Goal: Book appointment/travel/reservation

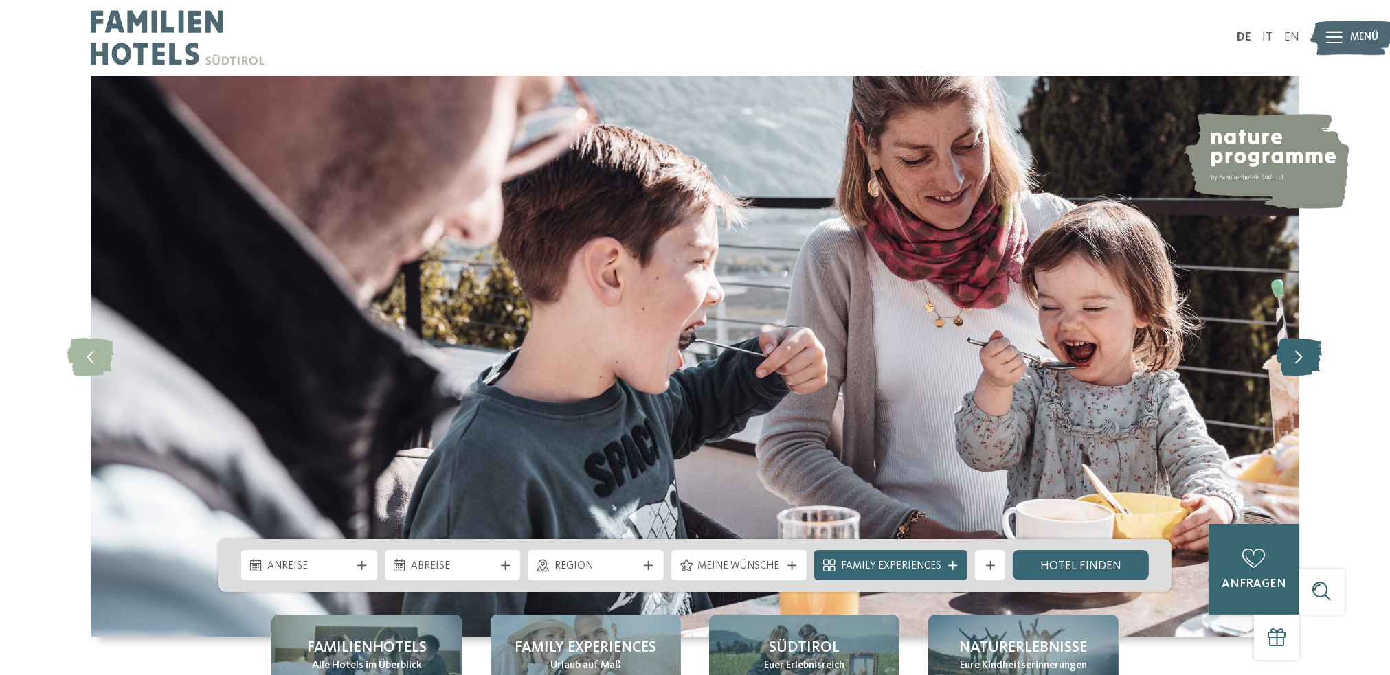
click at [1296, 363] on icon at bounding box center [1299, 356] width 46 height 38
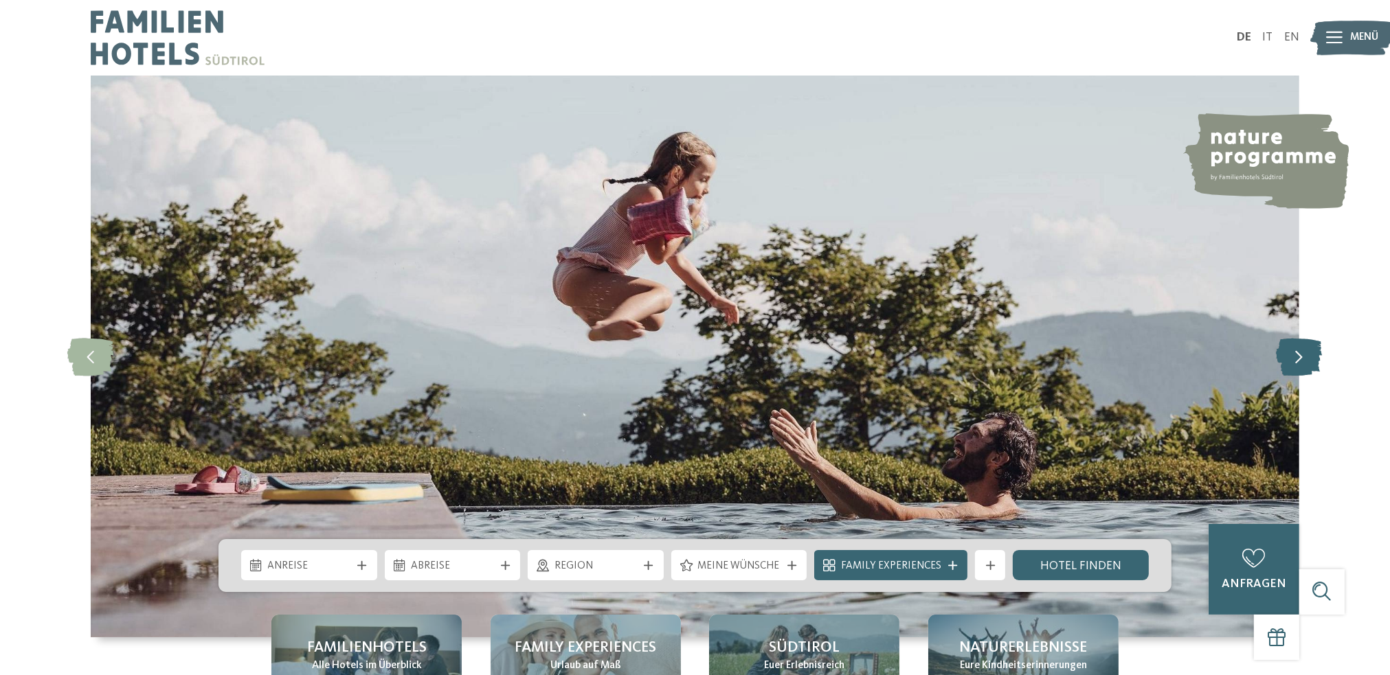
click at [1296, 363] on icon at bounding box center [1299, 356] width 46 height 38
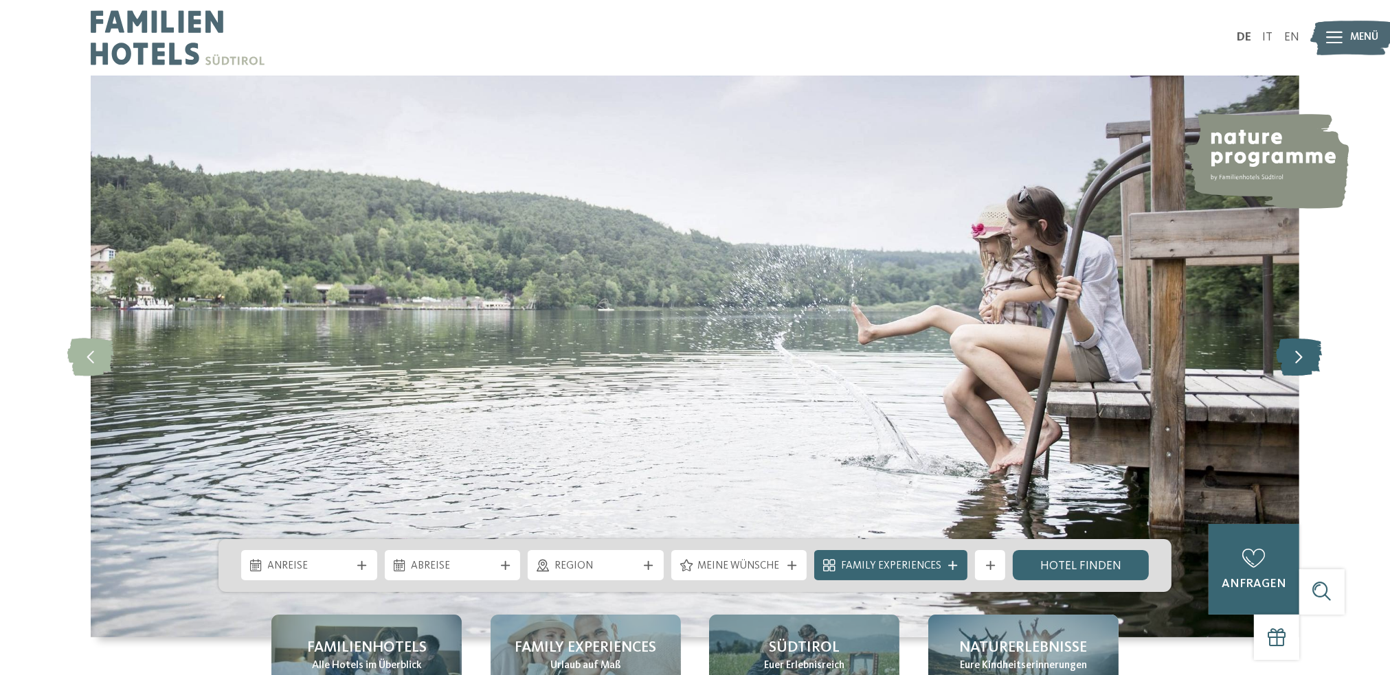
click at [1296, 363] on icon at bounding box center [1299, 356] width 46 height 38
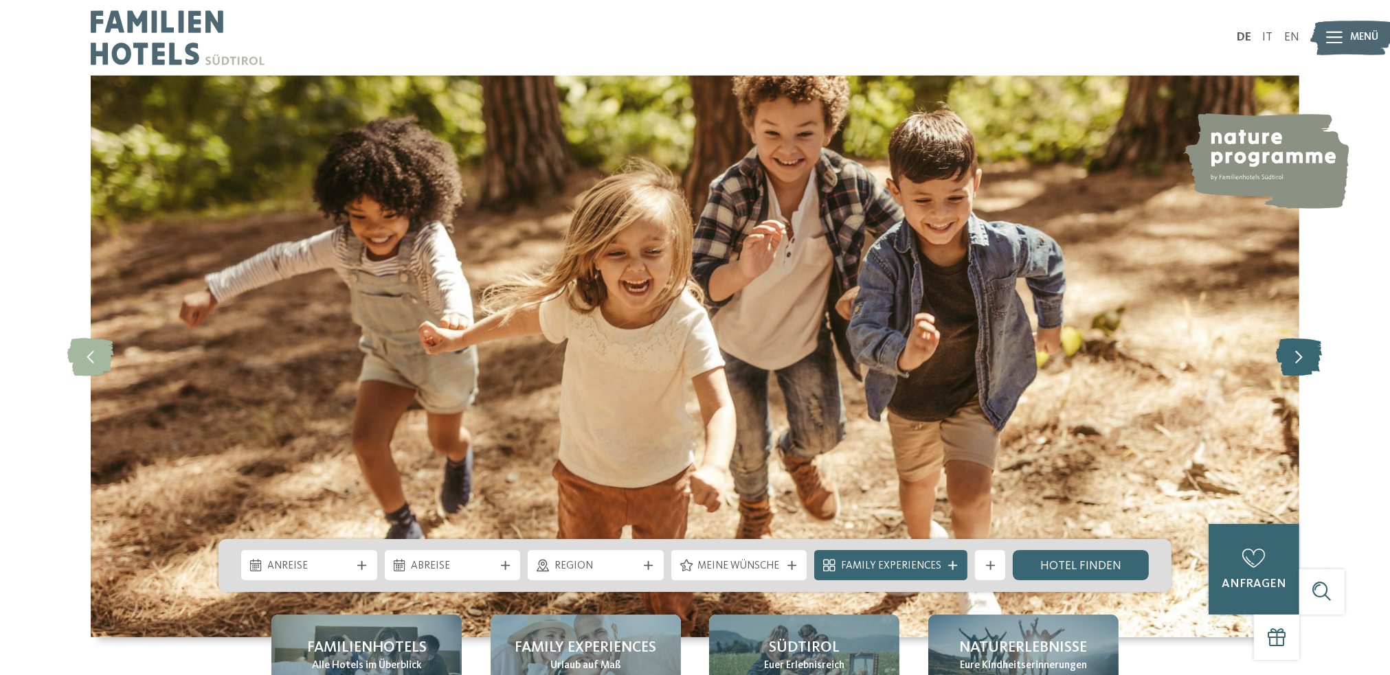
click at [1296, 362] on icon at bounding box center [1299, 356] width 46 height 38
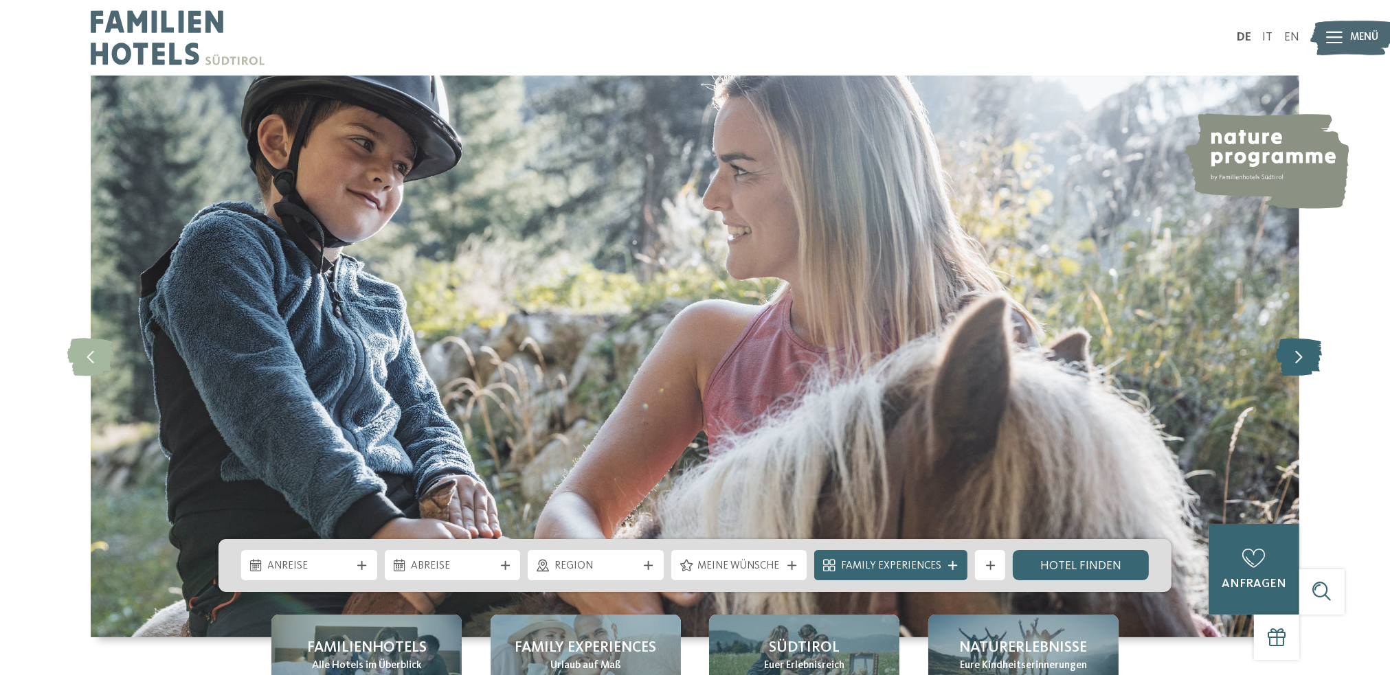
click at [1296, 362] on icon at bounding box center [1299, 356] width 46 height 38
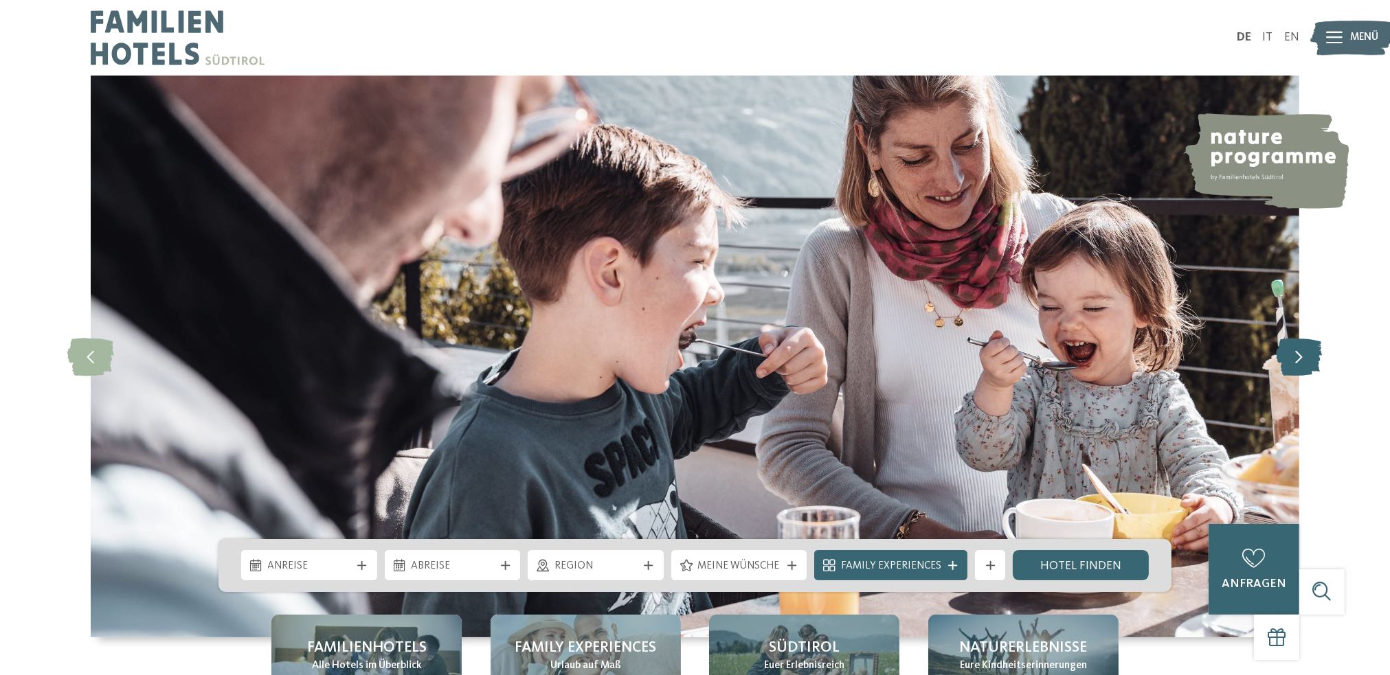
click at [1296, 362] on icon at bounding box center [1299, 356] width 46 height 38
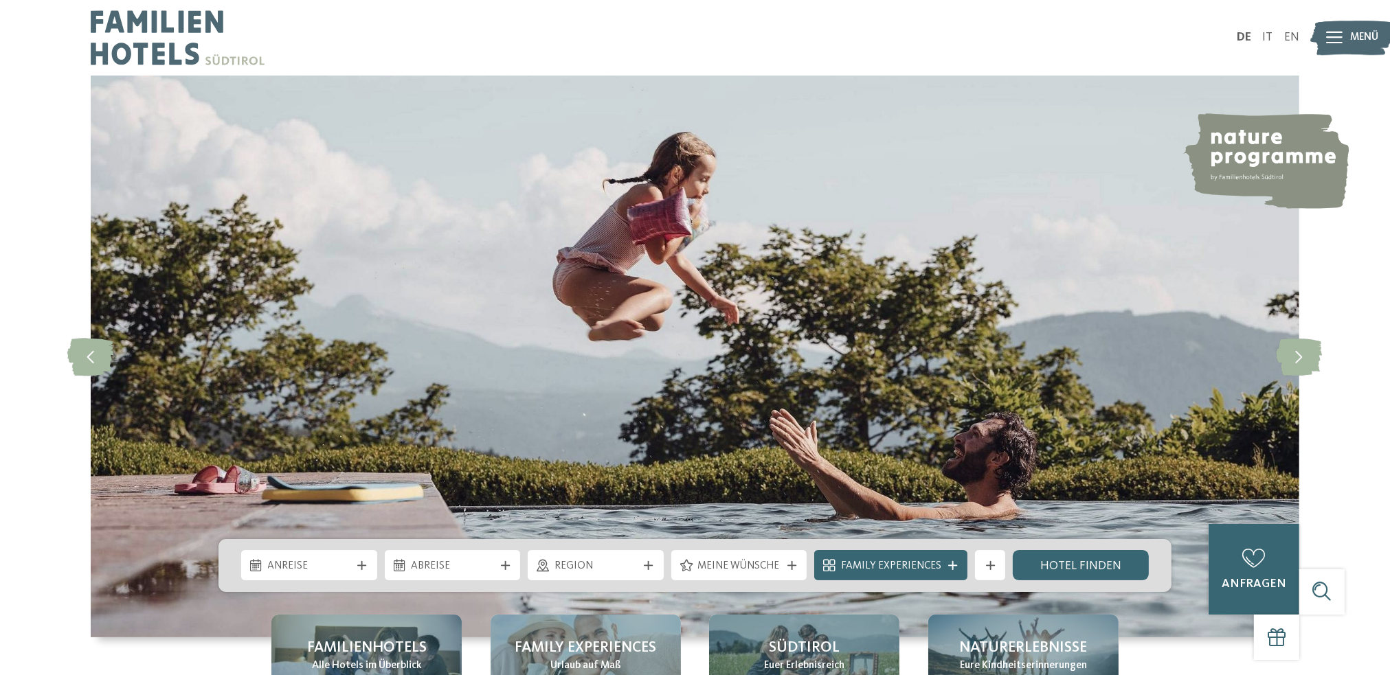
click at [1338, 41] on icon at bounding box center [1334, 38] width 16 height 12
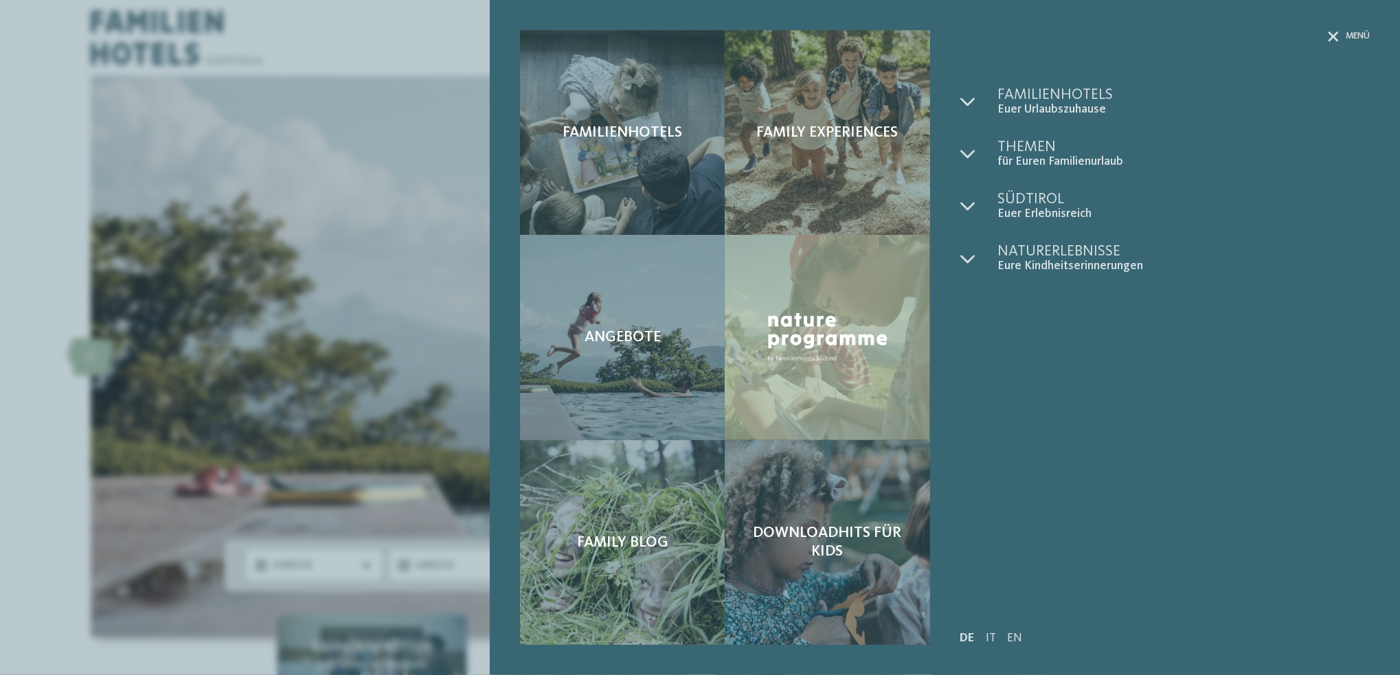
click at [302, 188] on div "Familienhotels Family Experiences Angebote" at bounding box center [700, 337] width 1400 height 675
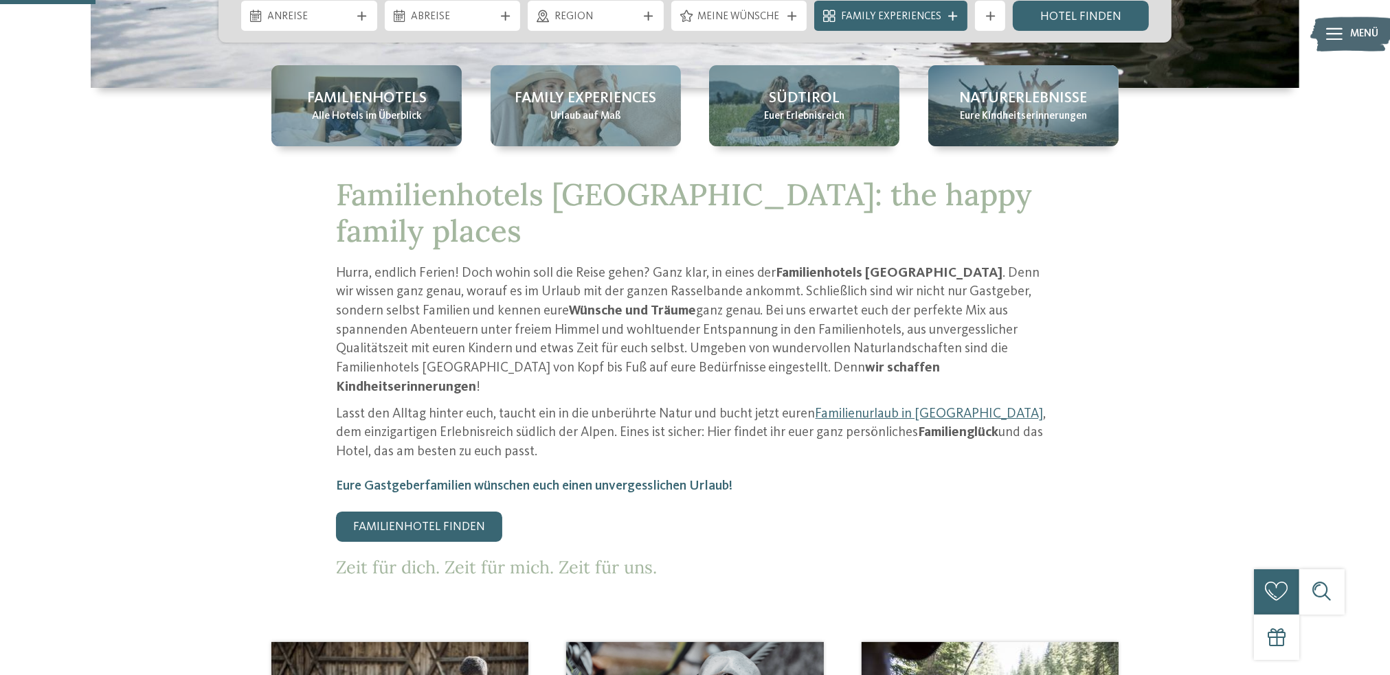
scroll to position [481, 0]
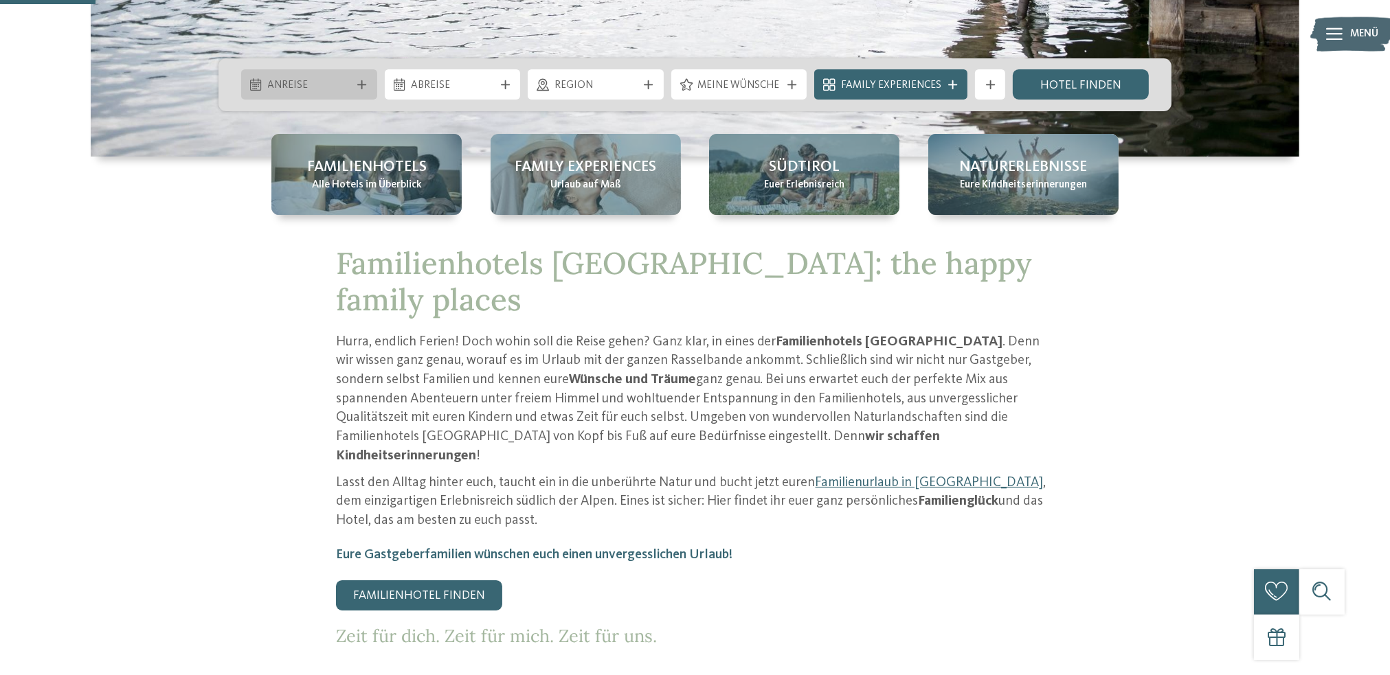
click at [344, 78] on span "Anreise" at bounding box center [309, 85] width 83 height 15
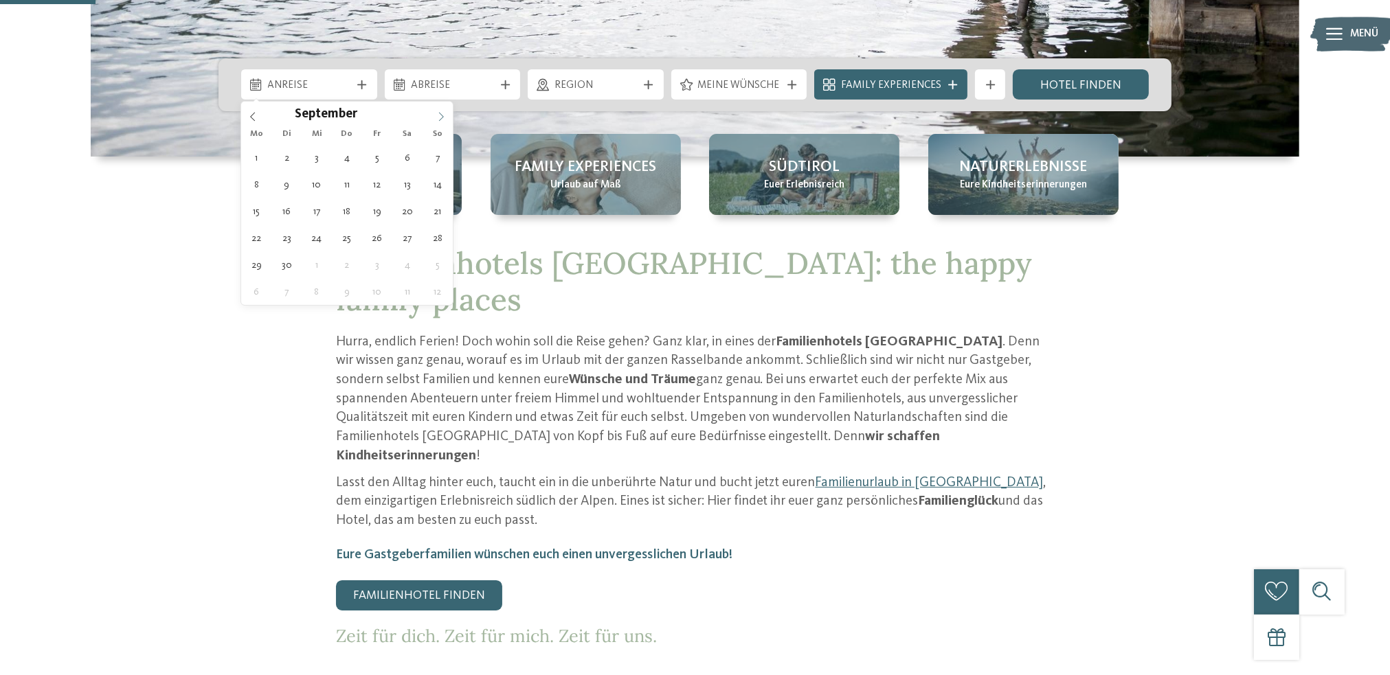
click at [440, 117] on icon at bounding box center [441, 117] width 10 height 10
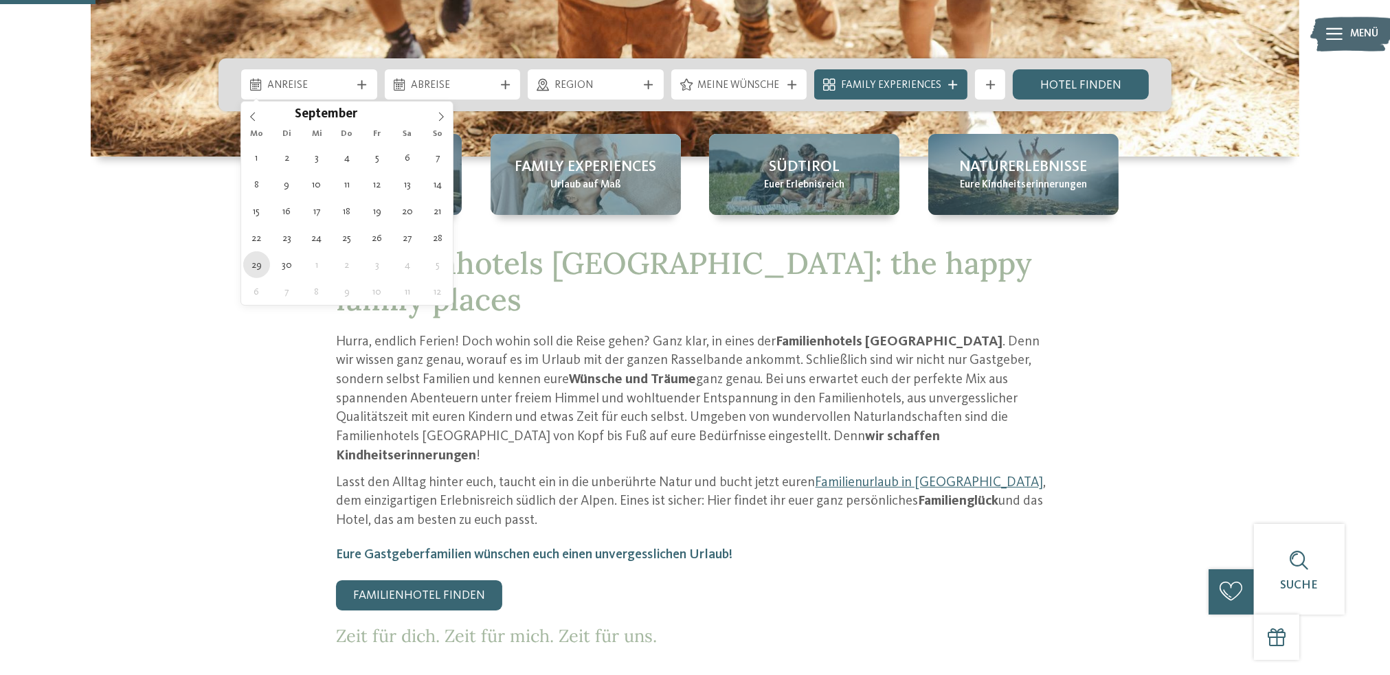
type div "29.09.2025"
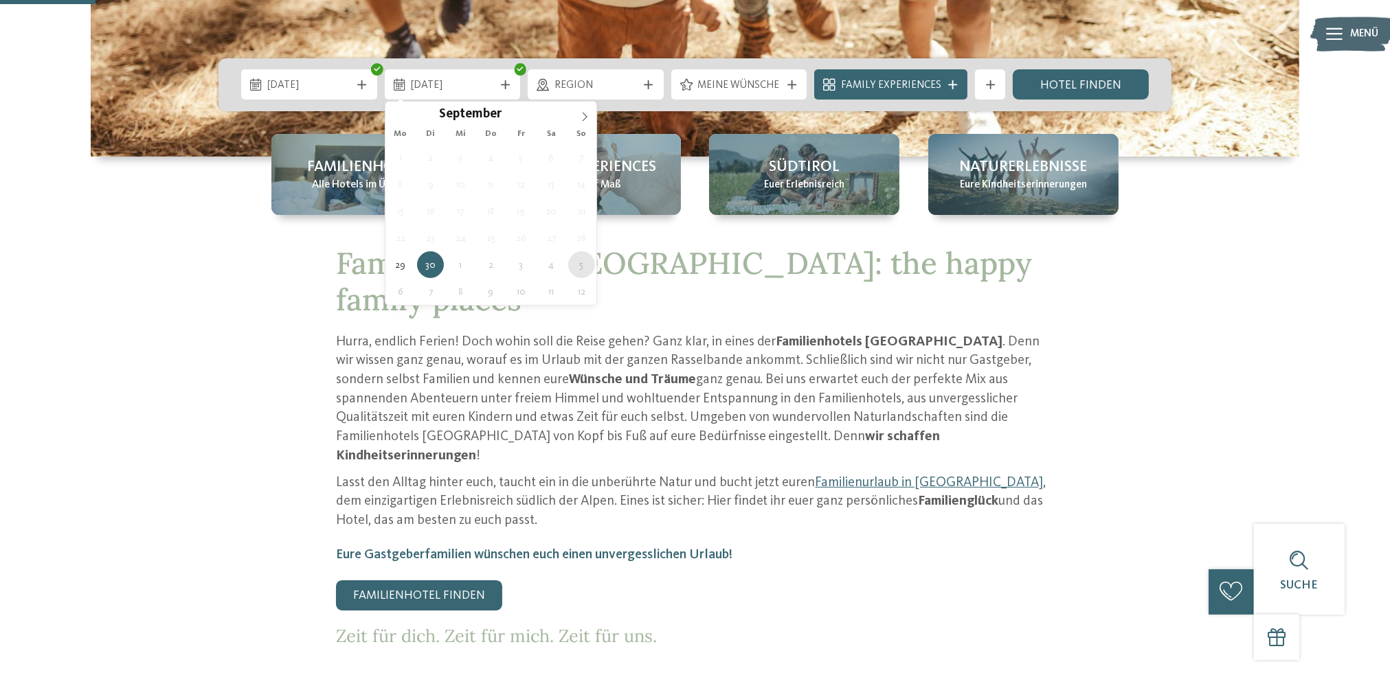
type div "05.10.2025"
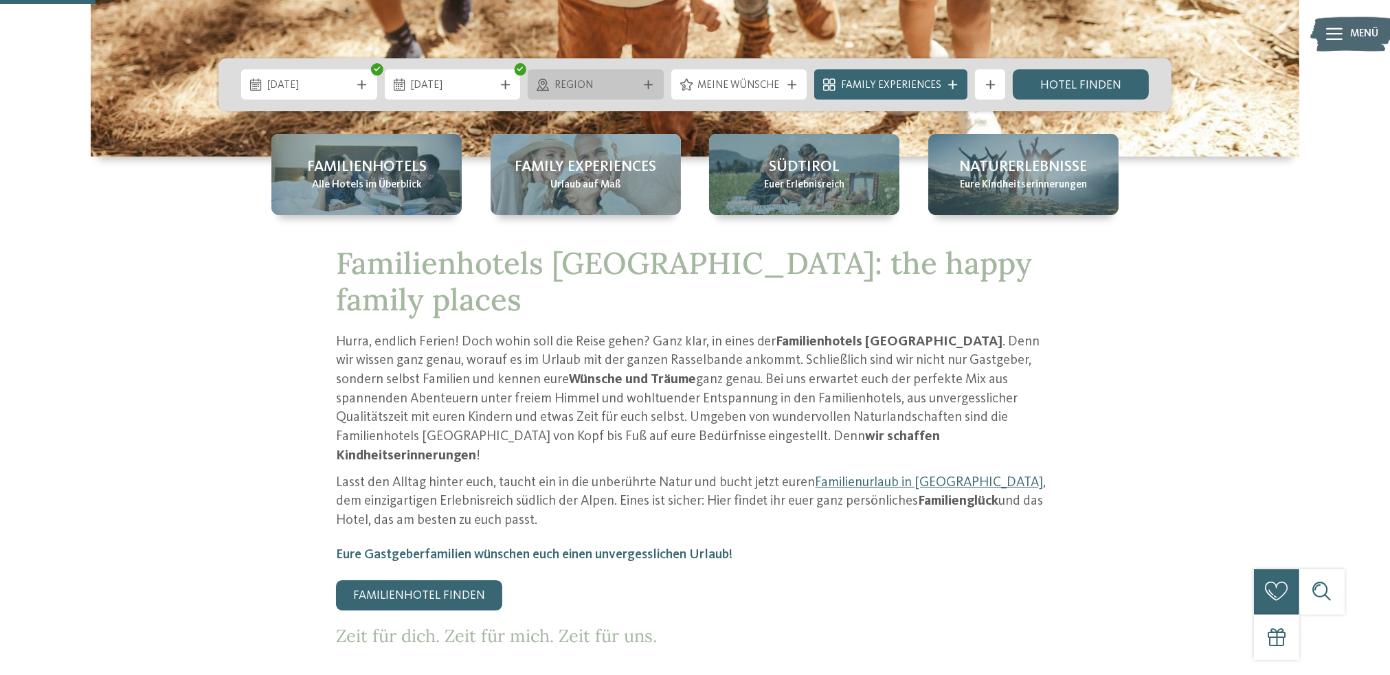
click at [629, 85] on span "Region" at bounding box center [595, 85] width 83 height 15
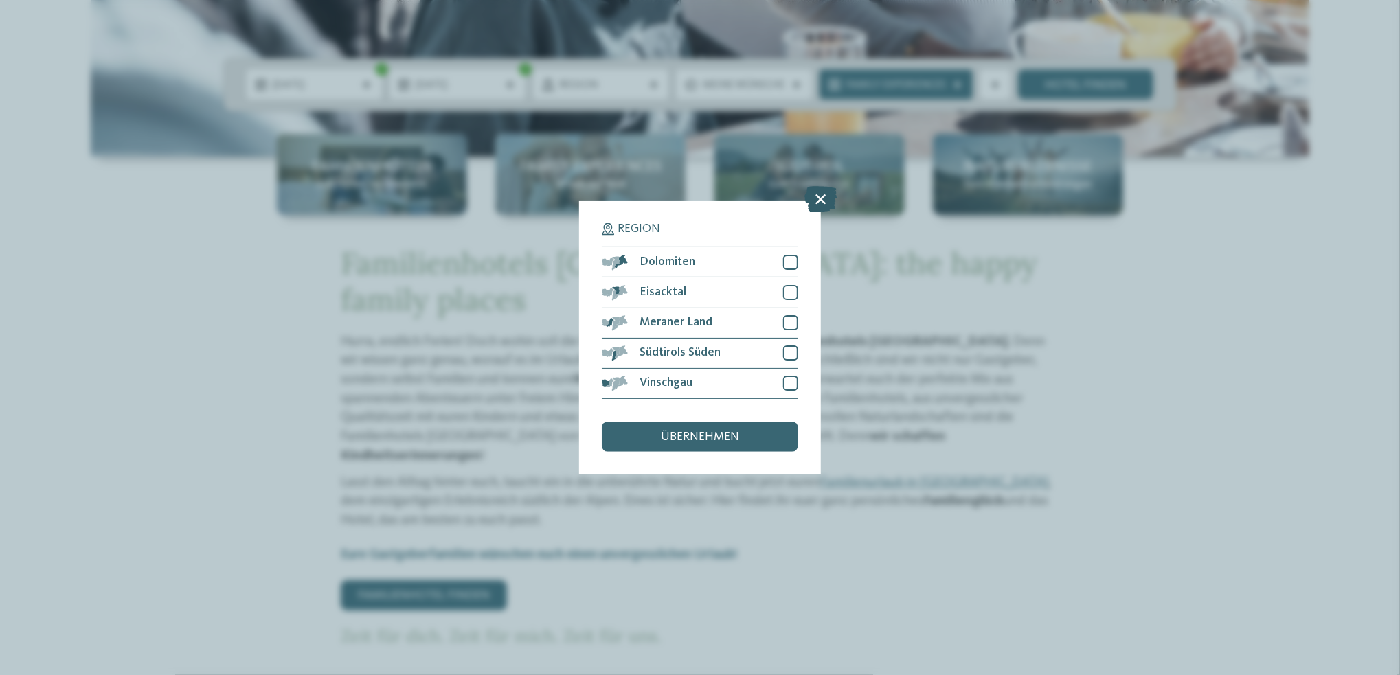
click at [811, 196] on icon at bounding box center [821, 200] width 32 height 26
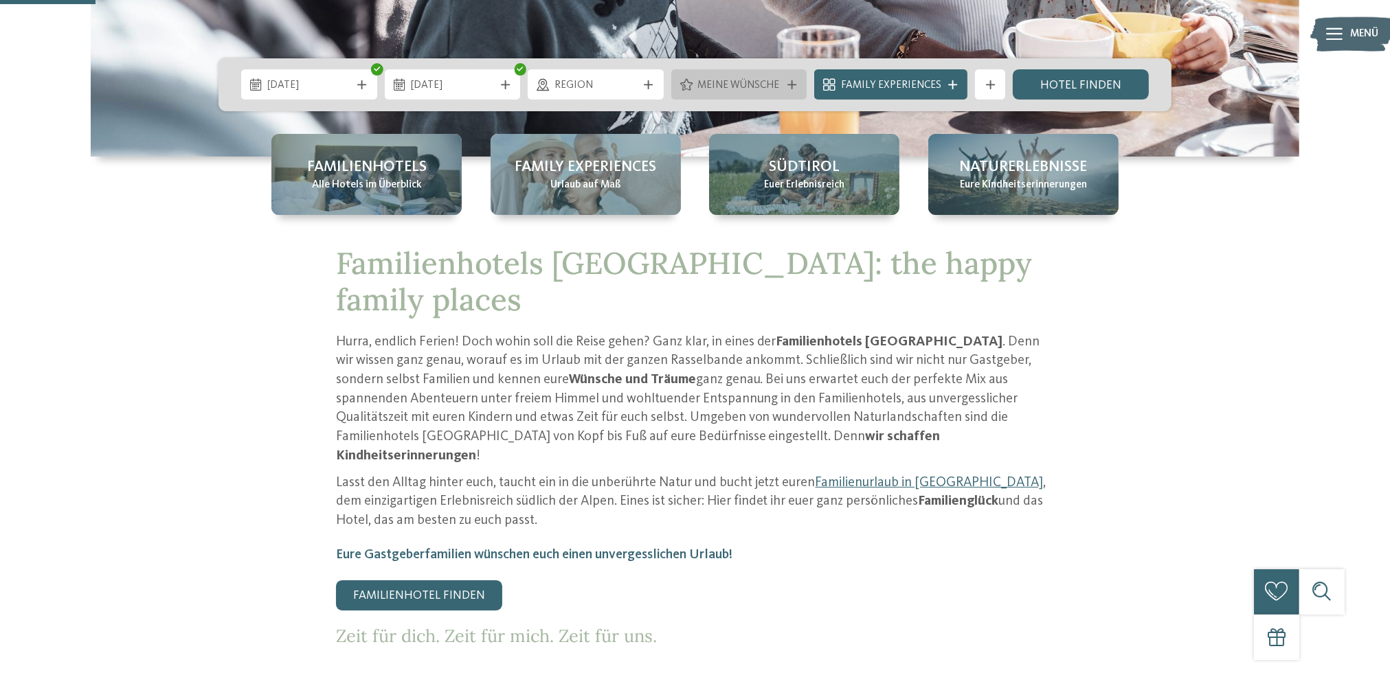
click at [710, 78] on span "Meine Wünsche" at bounding box center [738, 85] width 83 height 15
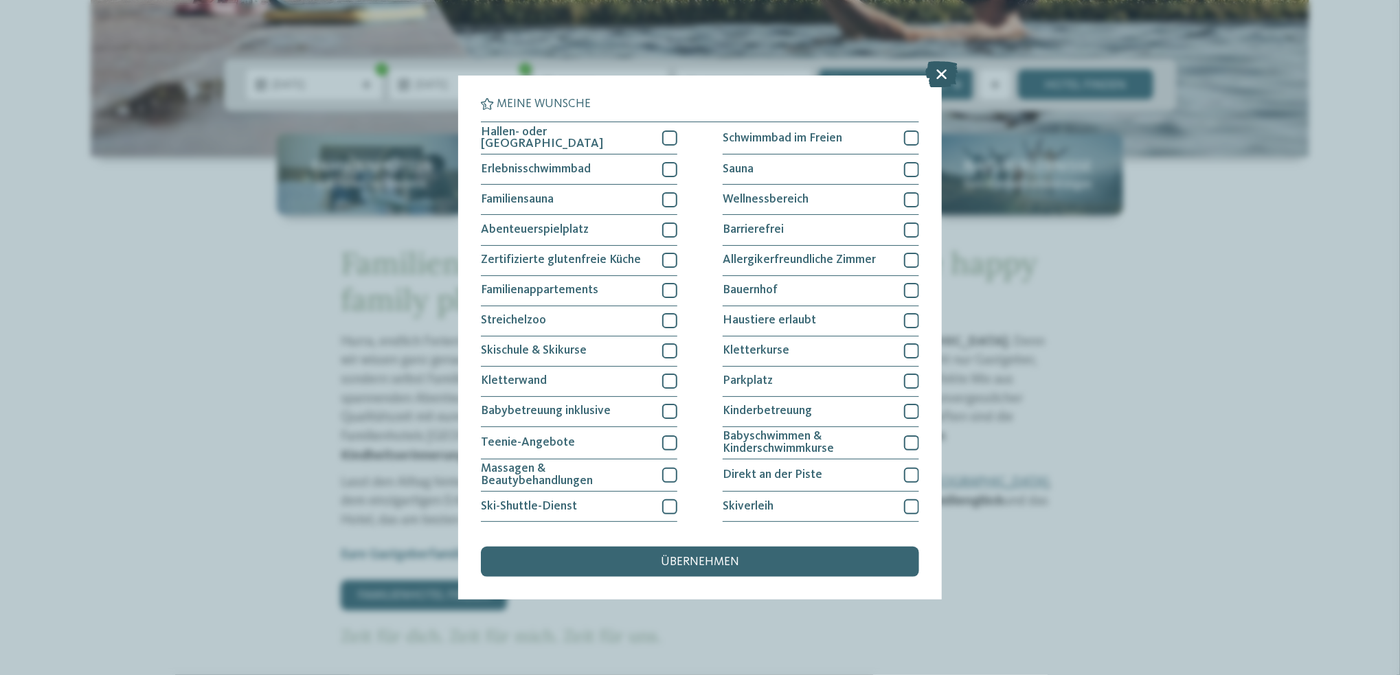
click at [943, 78] on icon at bounding box center [942, 74] width 32 height 26
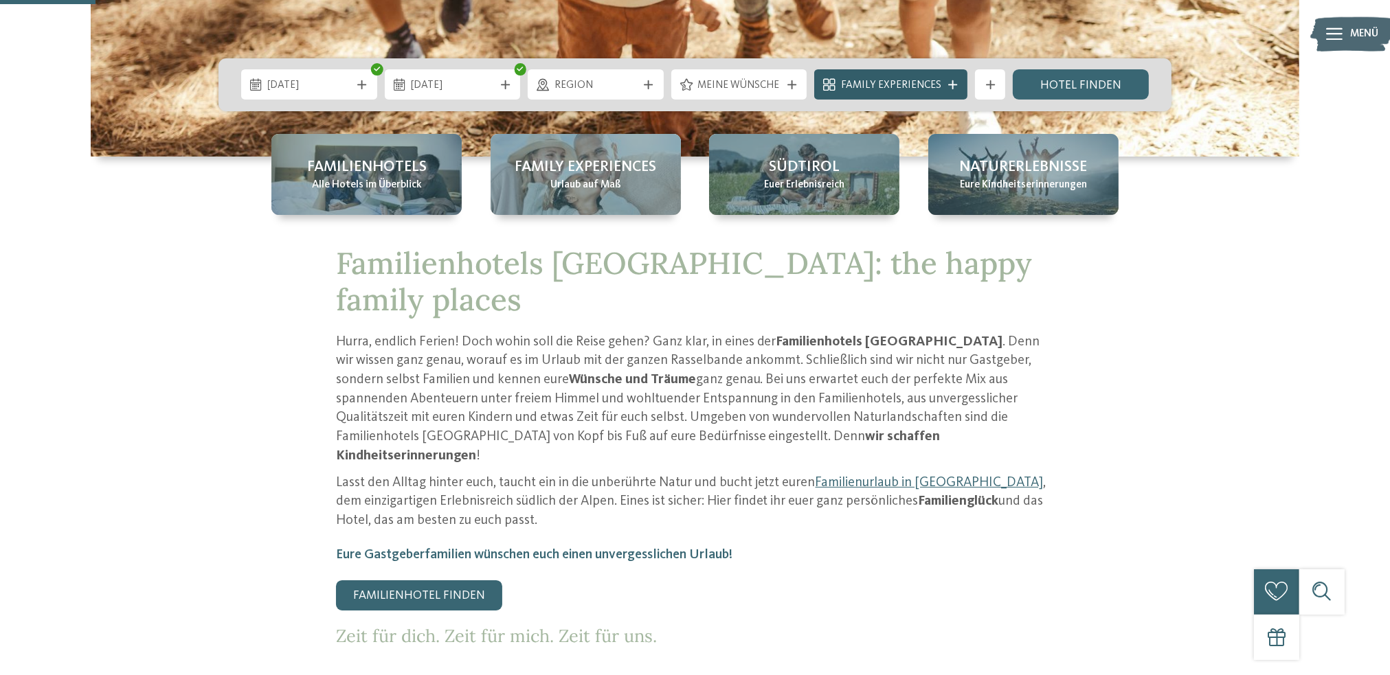
click at [931, 91] on span "Family Experiences" at bounding box center [891, 85] width 100 height 15
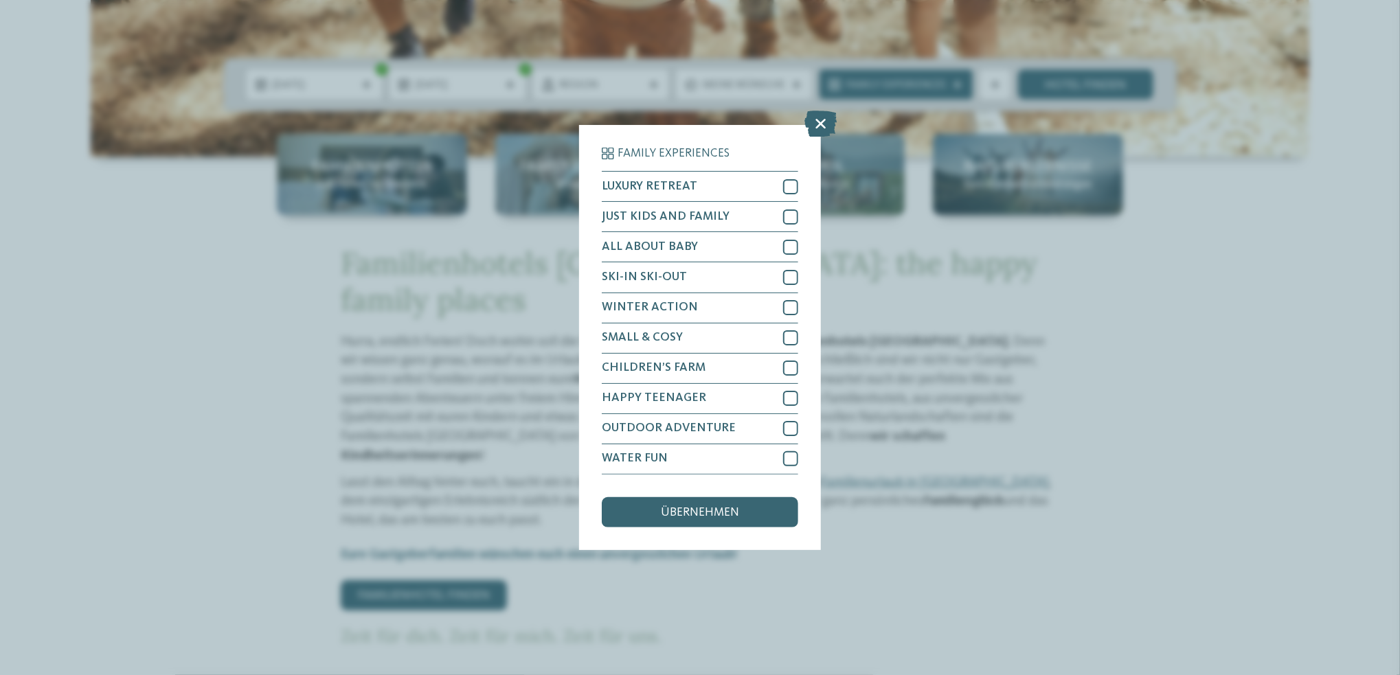
click at [930, 90] on div "Family Experiences LUXURY RETREAT JUST KIDS AND FAMILY" at bounding box center [700, 337] width 1400 height 675
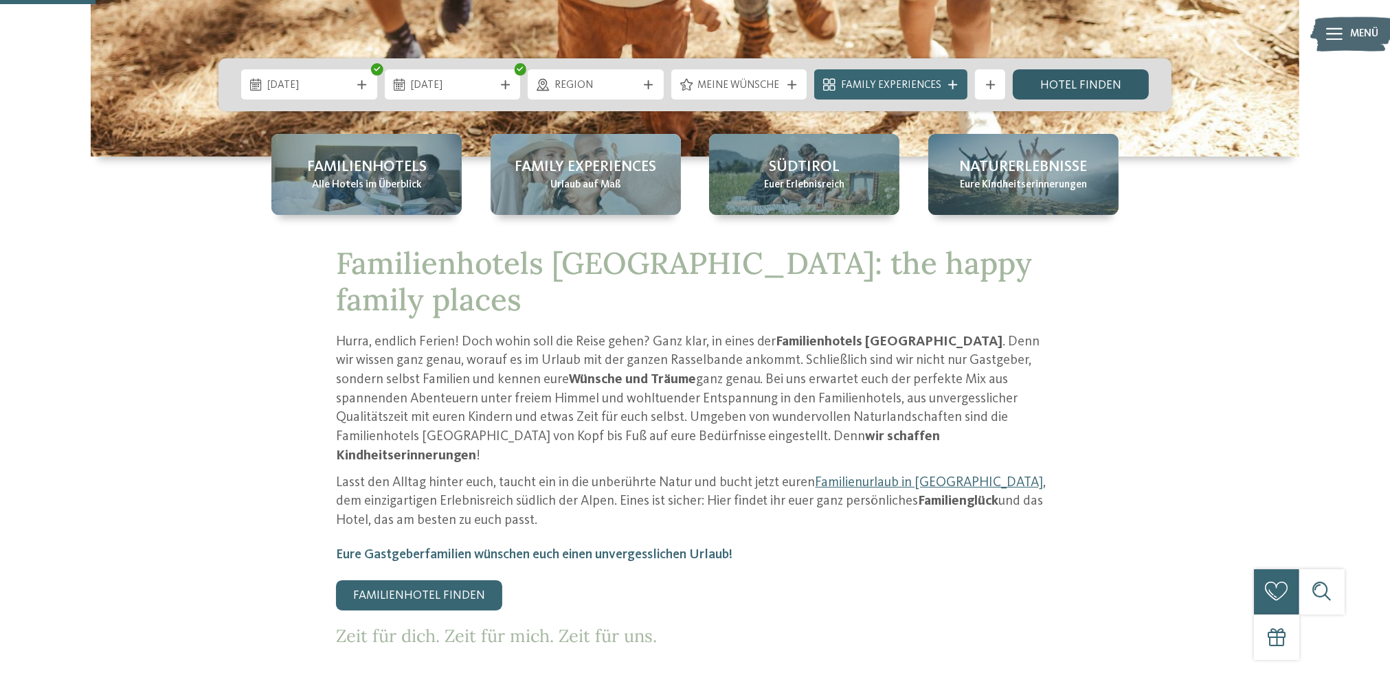
click at [1066, 80] on link "Hotel finden" at bounding box center [1081, 84] width 136 height 30
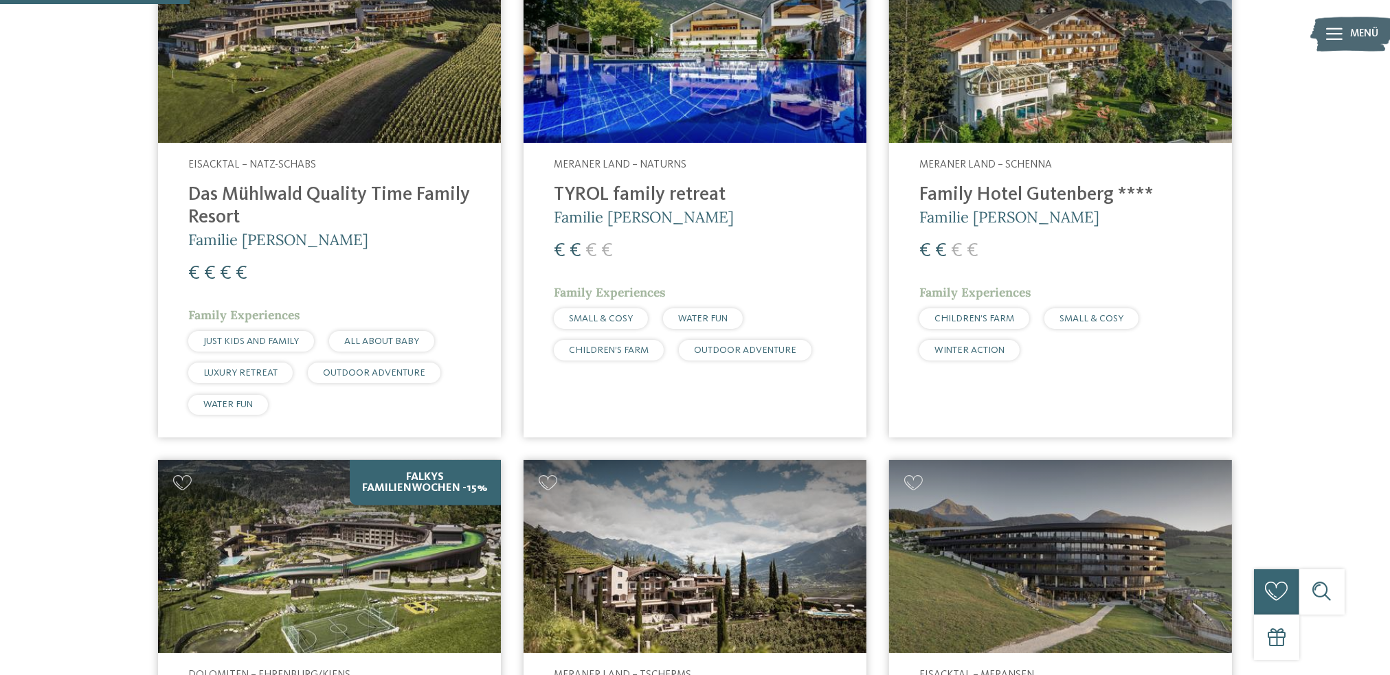
scroll to position [503, 0]
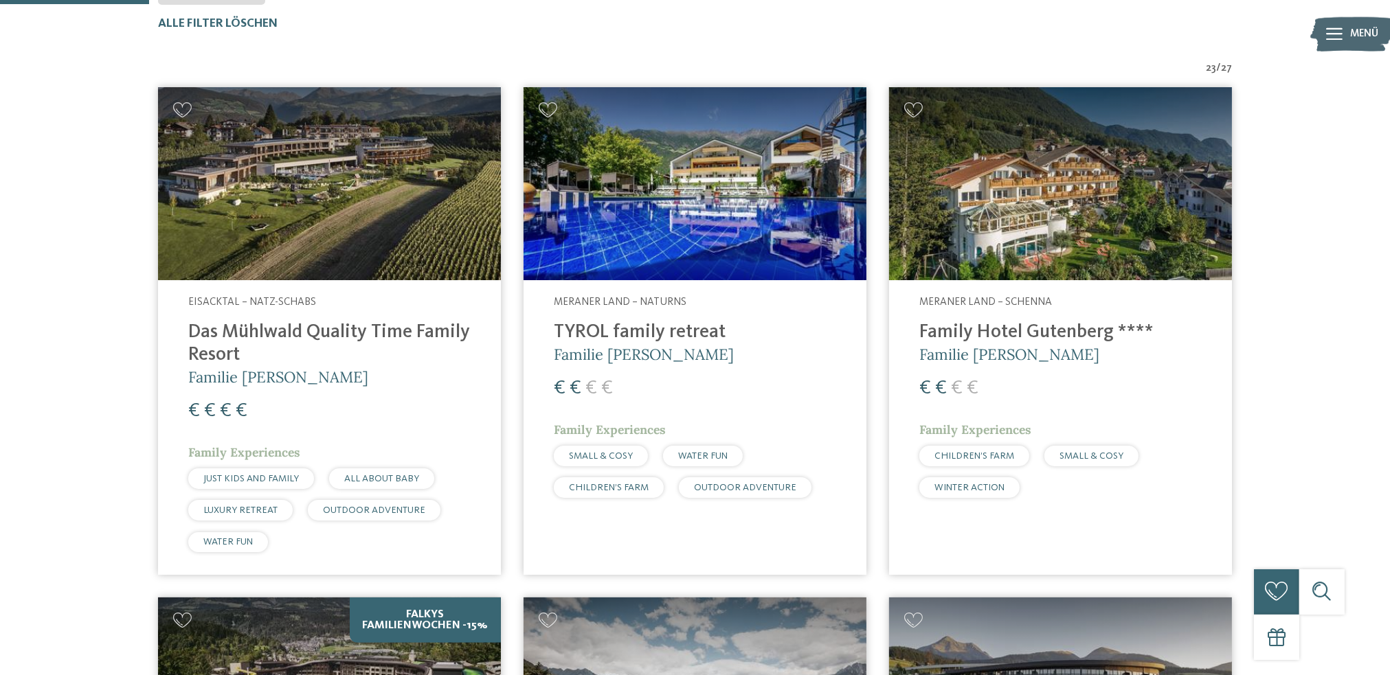
click at [451, 222] on img at bounding box center [329, 183] width 343 height 193
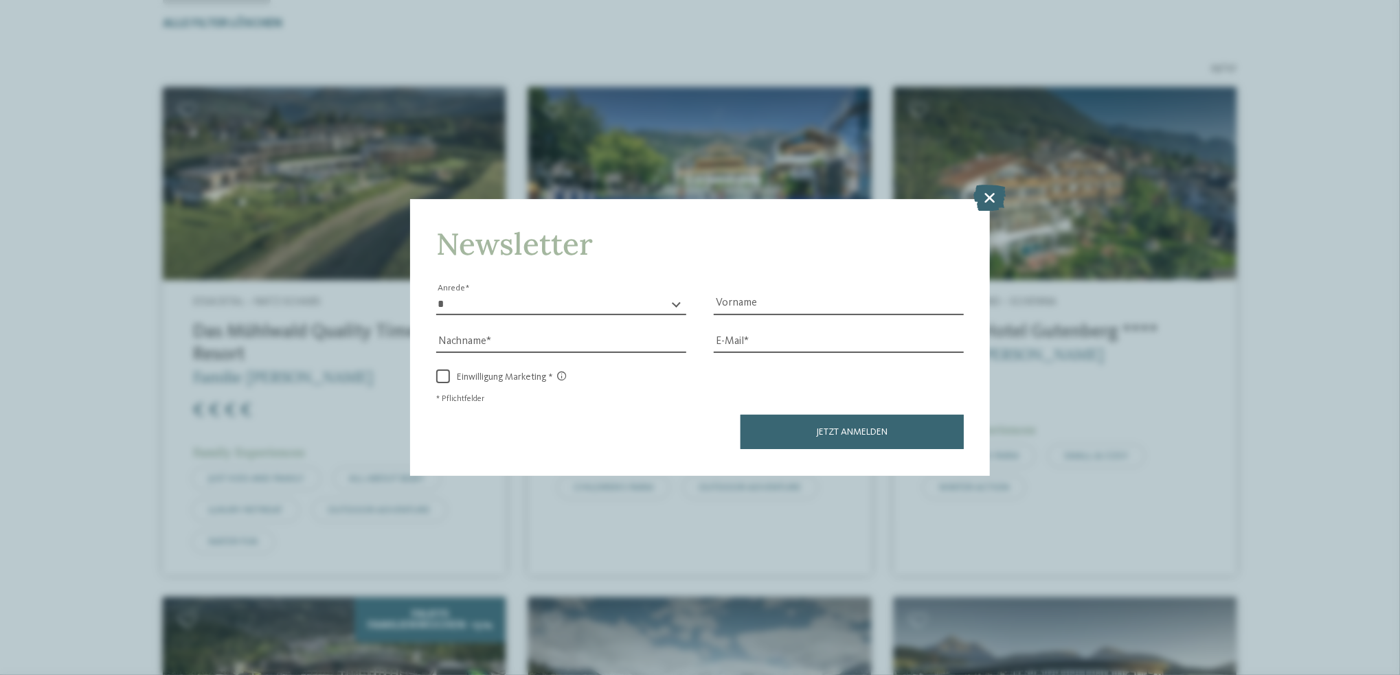
click at [993, 195] on icon at bounding box center [990, 198] width 32 height 26
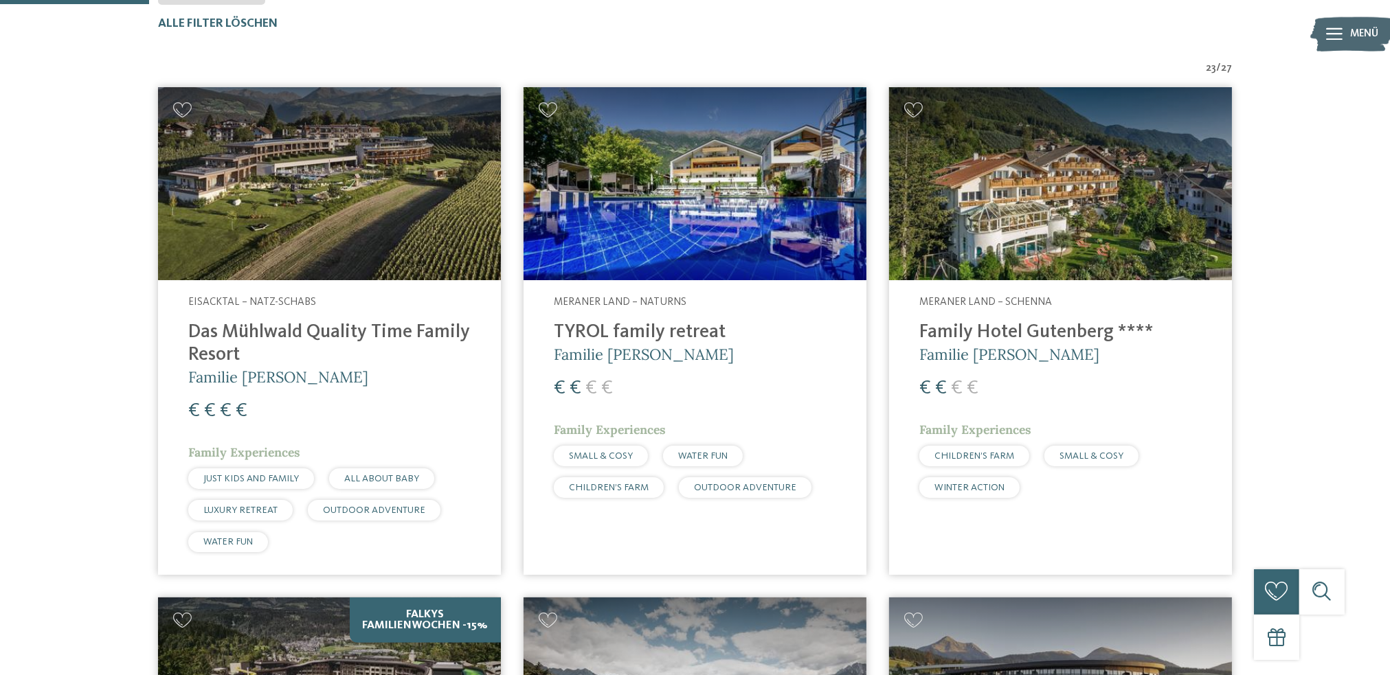
click at [774, 230] on img at bounding box center [695, 183] width 343 height 193
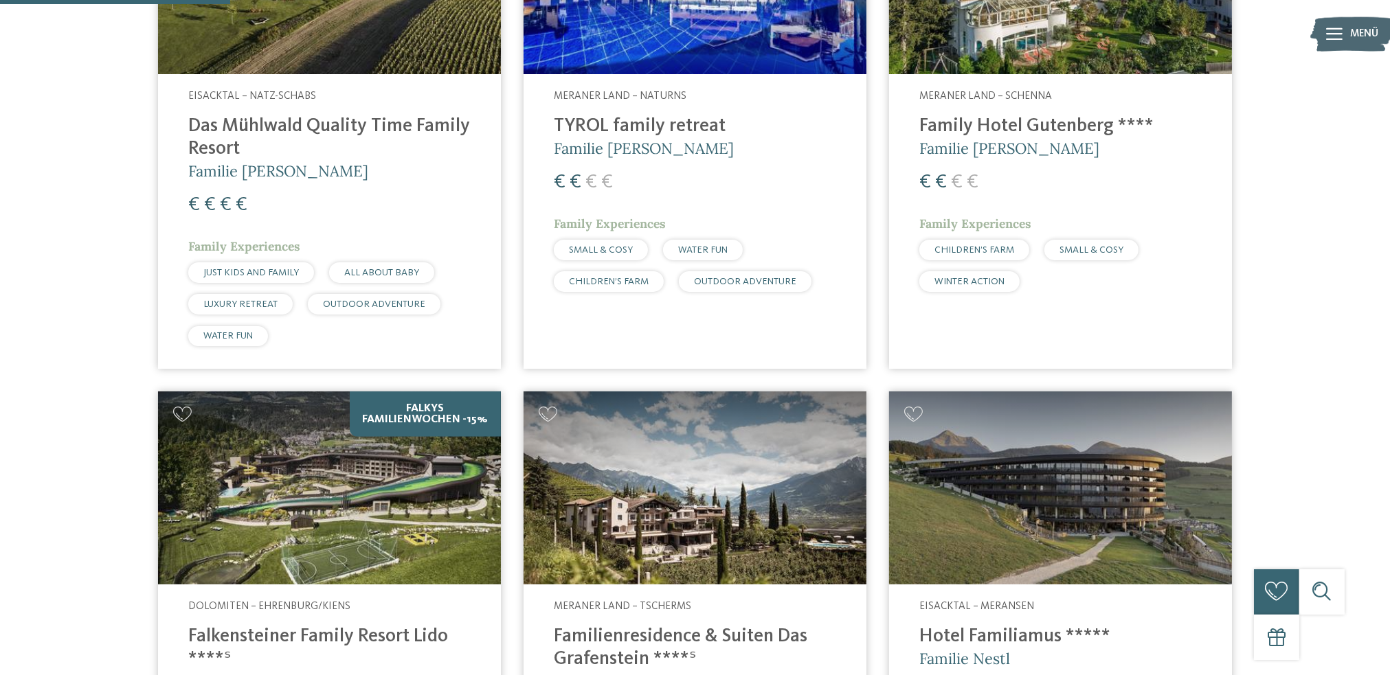
scroll to position [846, 0]
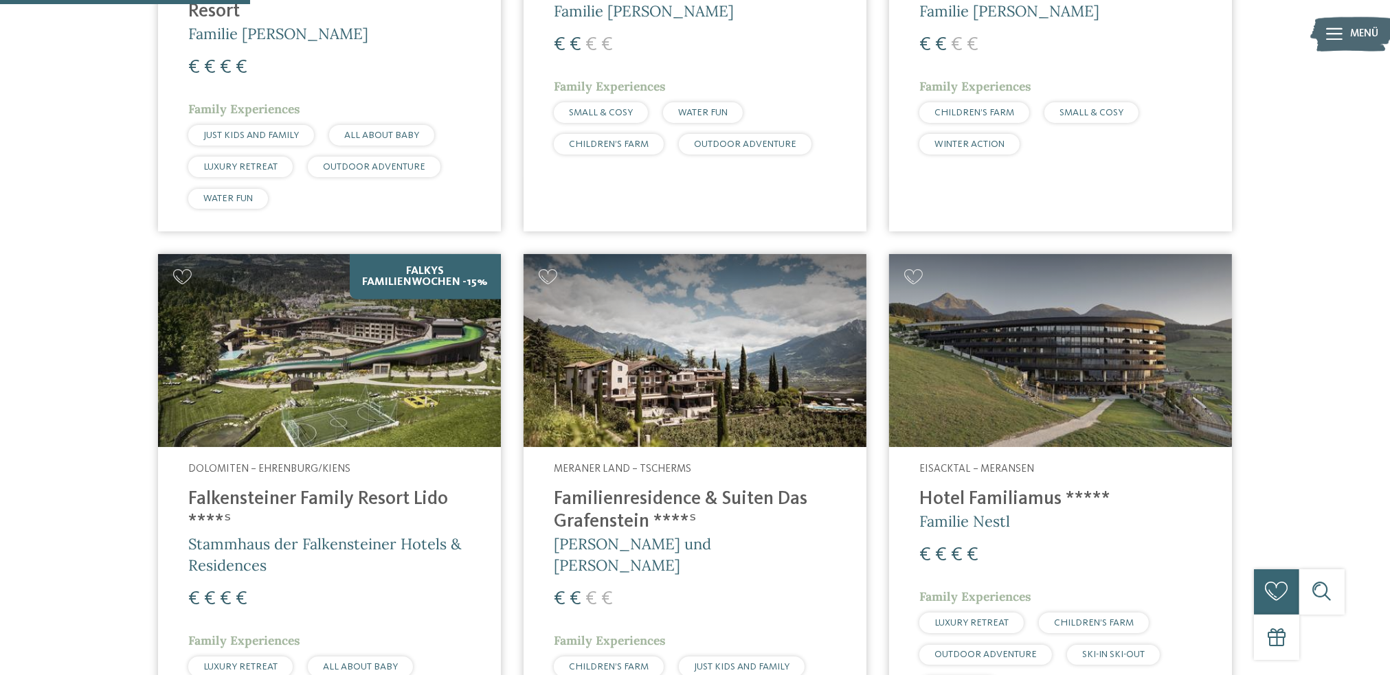
click at [1083, 368] on img at bounding box center [1060, 350] width 343 height 193
click at [309, 318] on img at bounding box center [329, 350] width 343 height 193
click at [991, 497] on h4 "Hotel Familiamus *****" at bounding box center [1060, 499] width 282 height 23
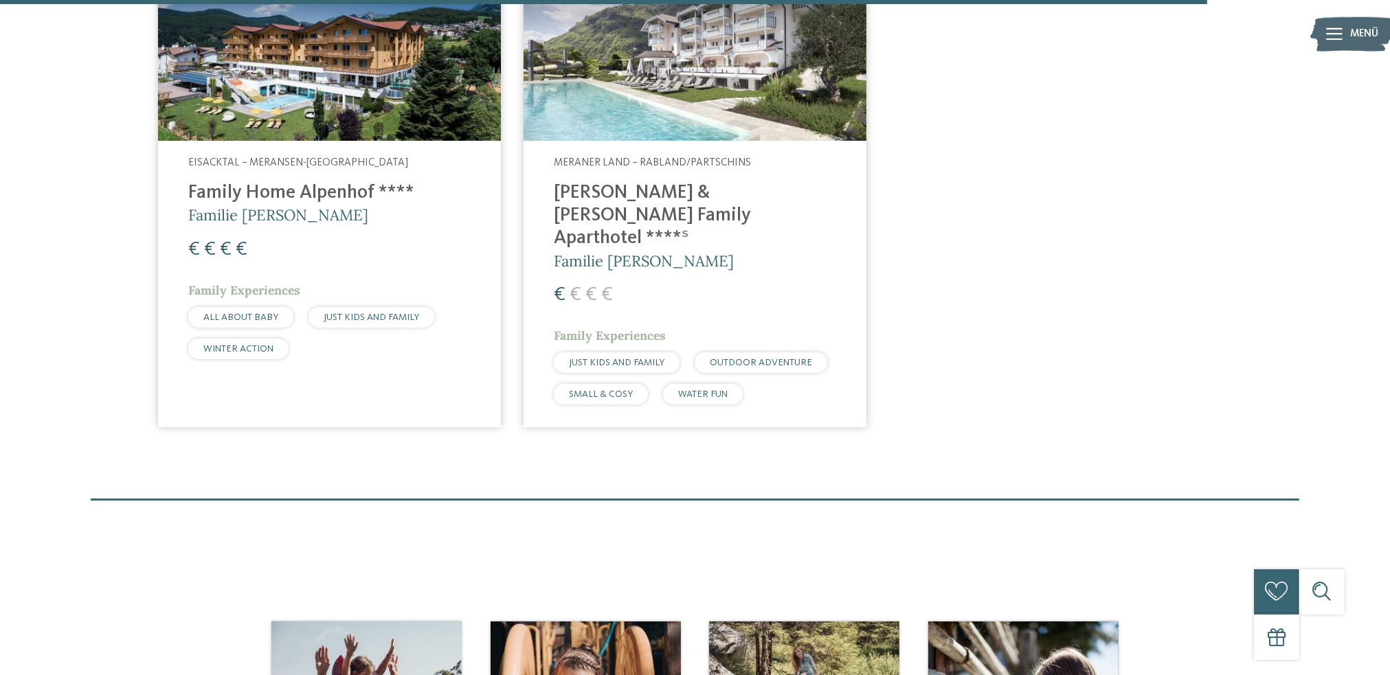
scroll to position [4015, 0]
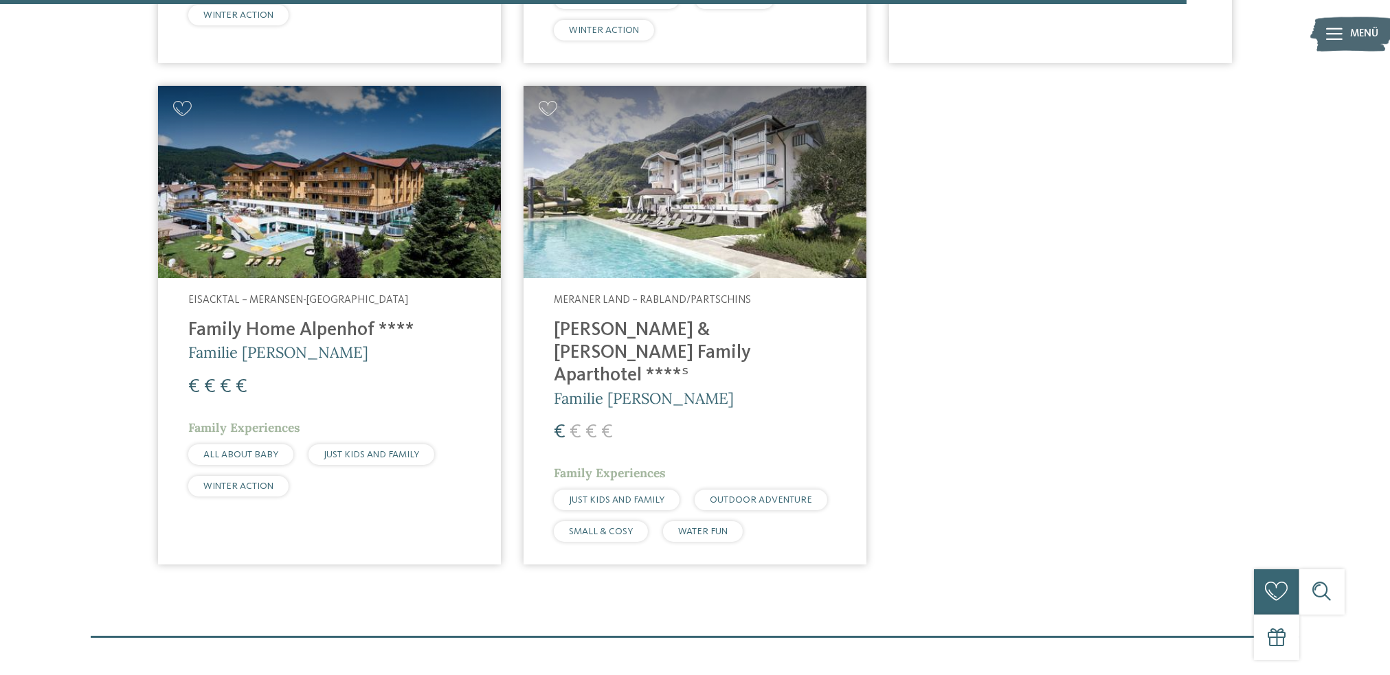
click at [445, 137] on img at bounding box center [329, 182] width 343 height 193
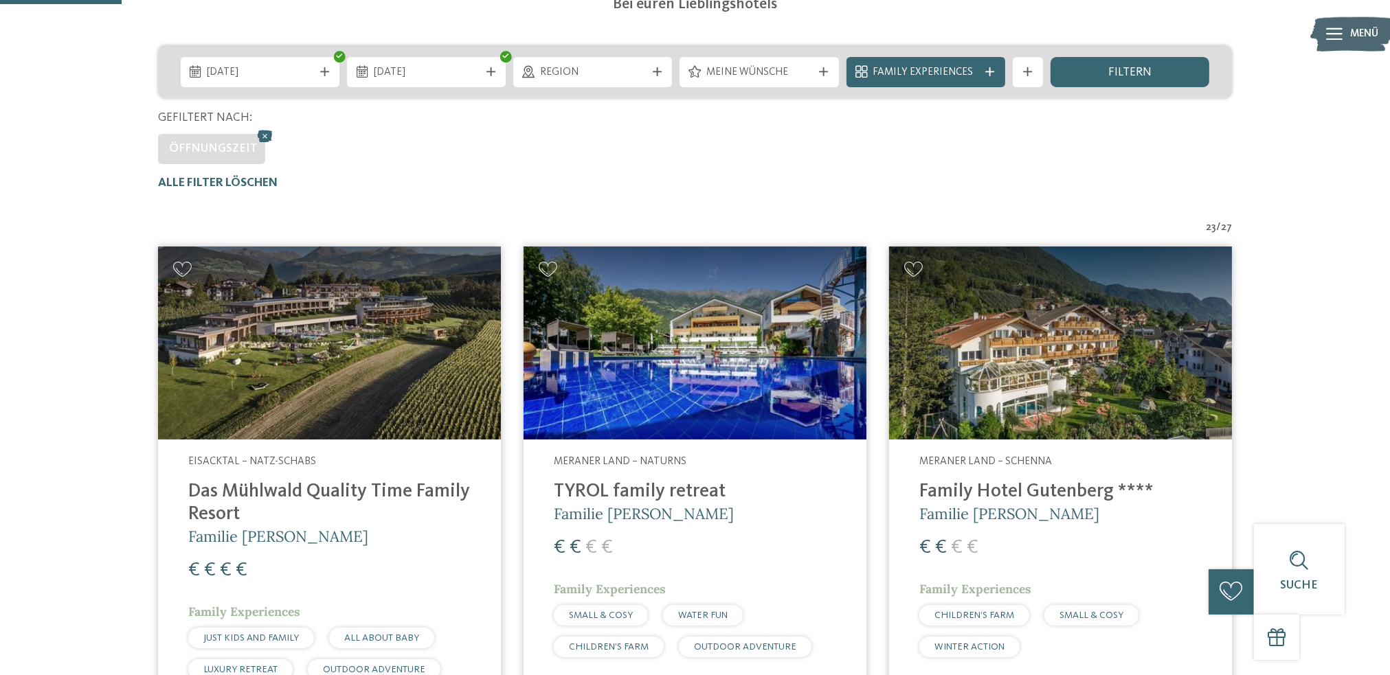
scroll to position [412, 0]
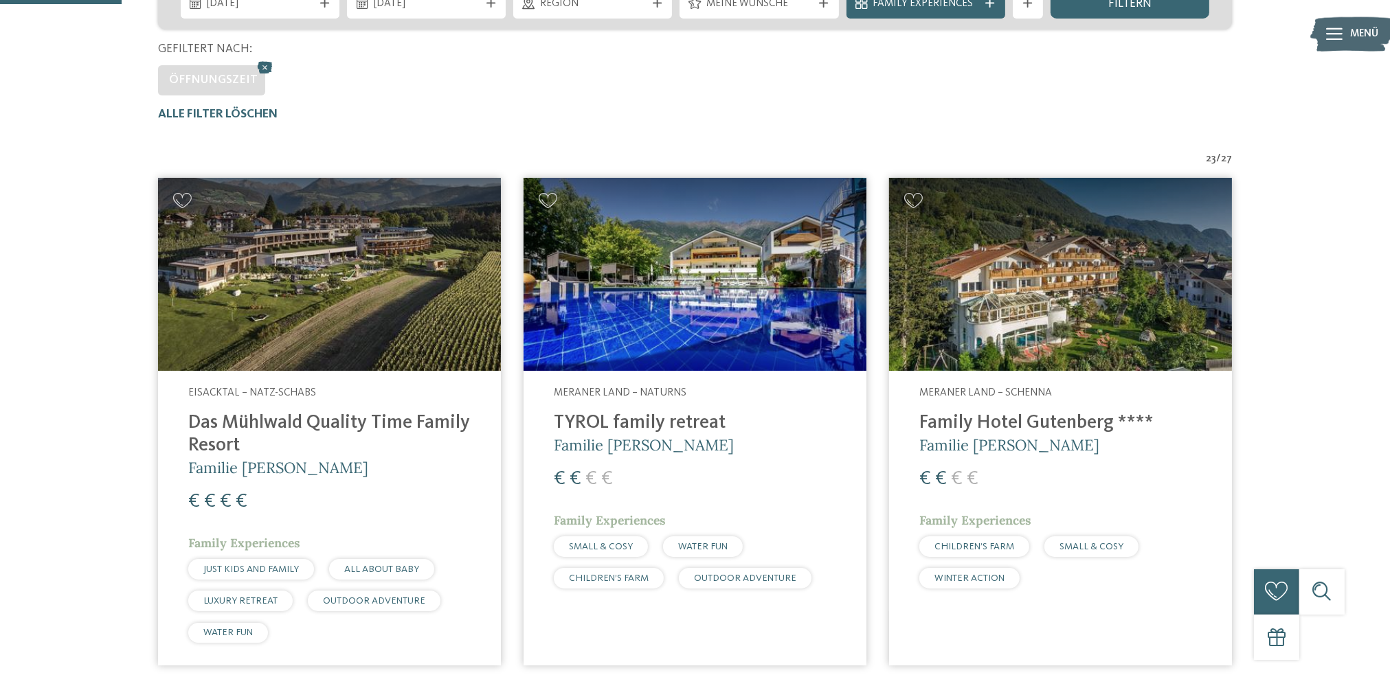
click at [382, 294] on img at bounding box center [329, 274] width 343 height 193
click at [695, 266] on img at bounding box center [695, 274] width 343 height 193
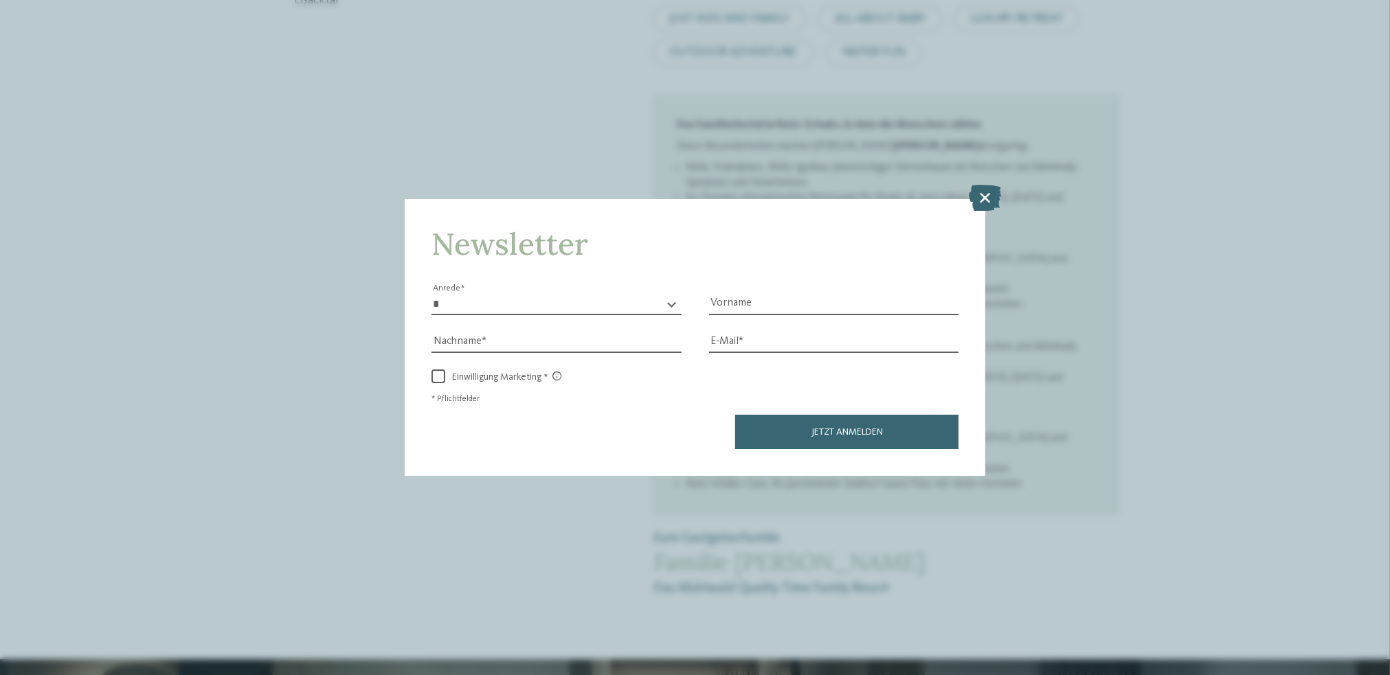
scroll to position [1031, 0]
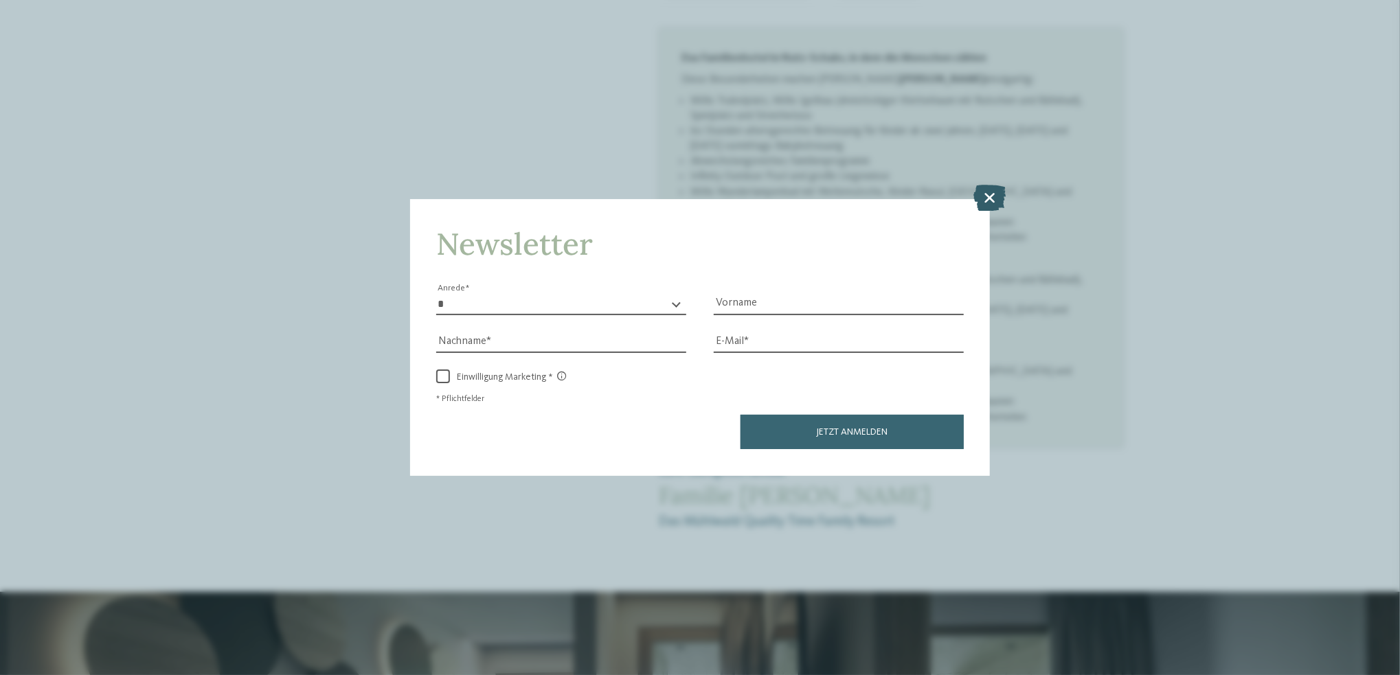
click at [993, 199] on icon at bounding box center [990, 198] width 32 height 26
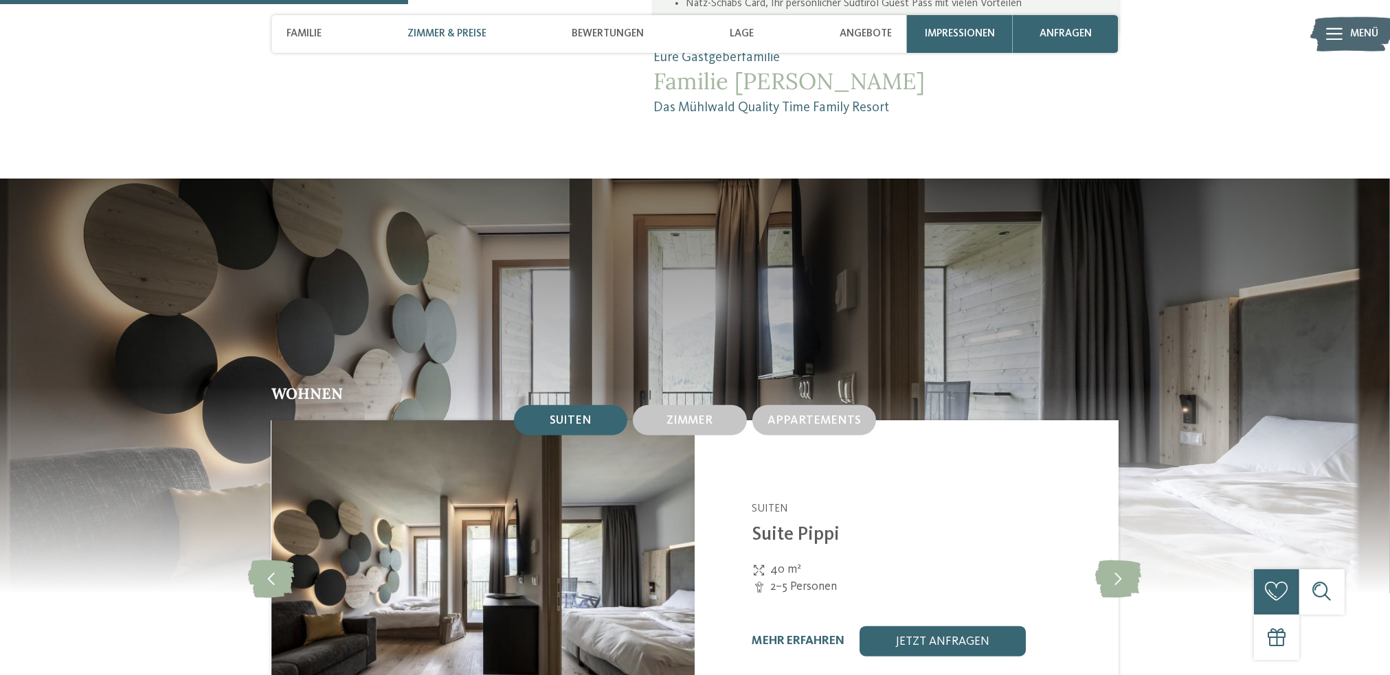
scroll to position [1512, 0]
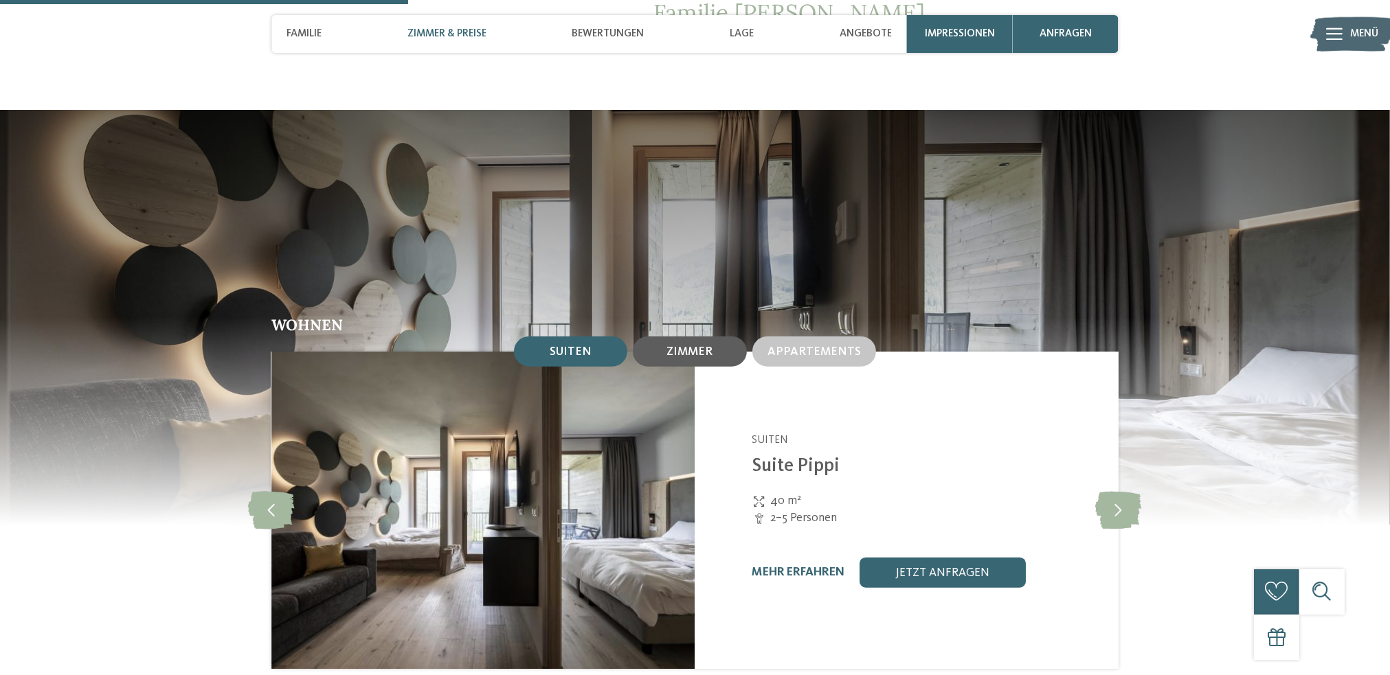
click at [710, 346] on span "Zimmer" at bounding box center [690, 352] width 46 height 12
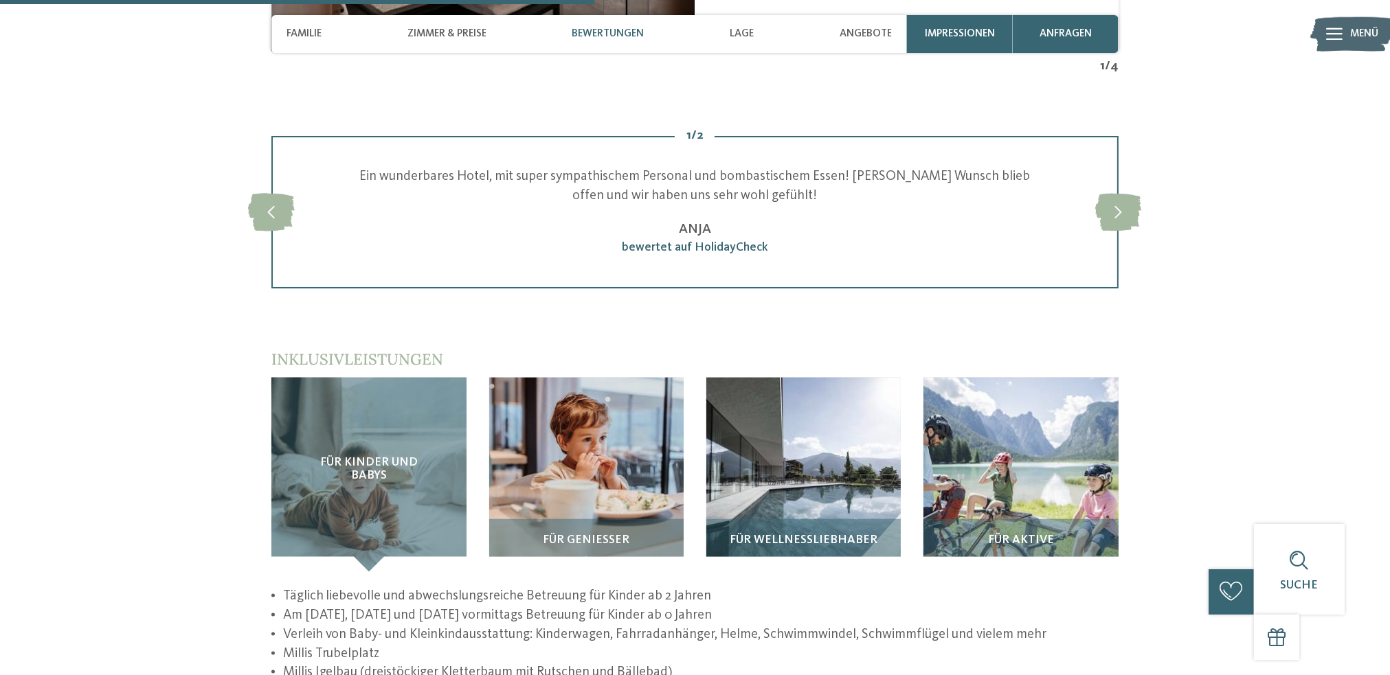
scroll to position [2199, 0]
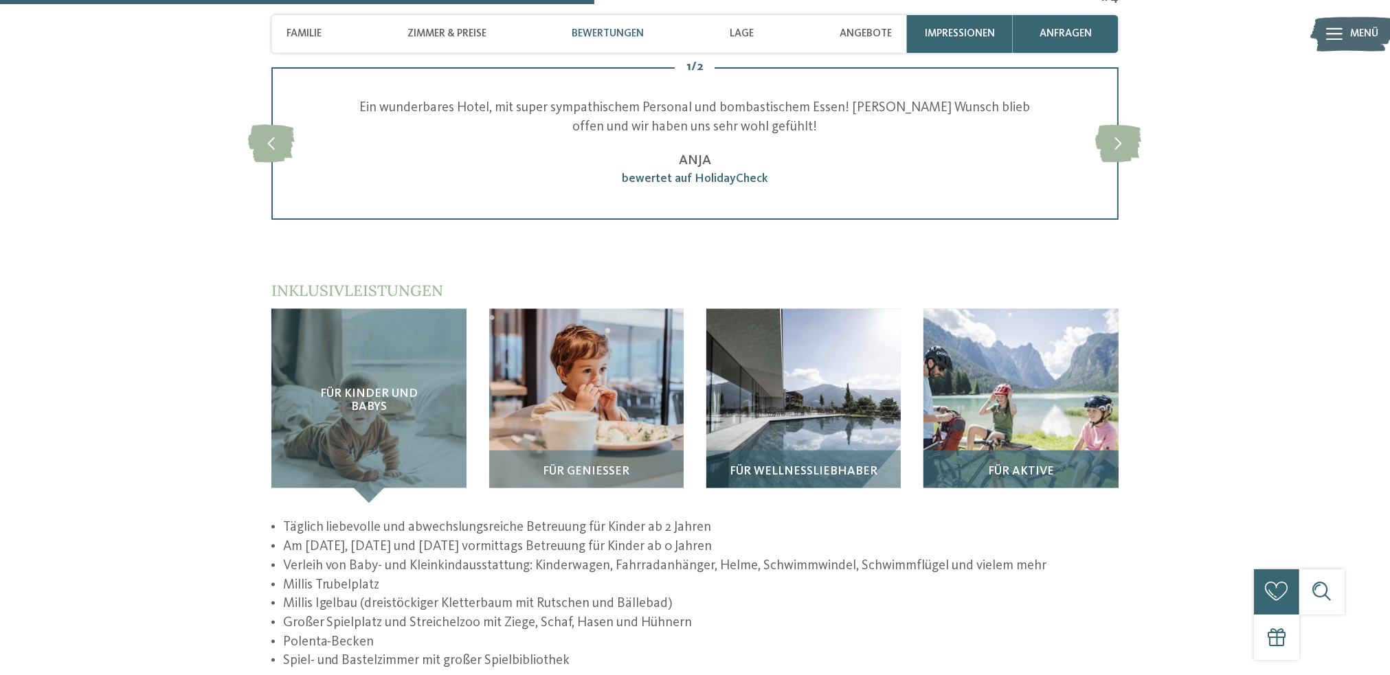
click at [1090, 406] on img at bounding box center [1020, 406] width 194 height 194
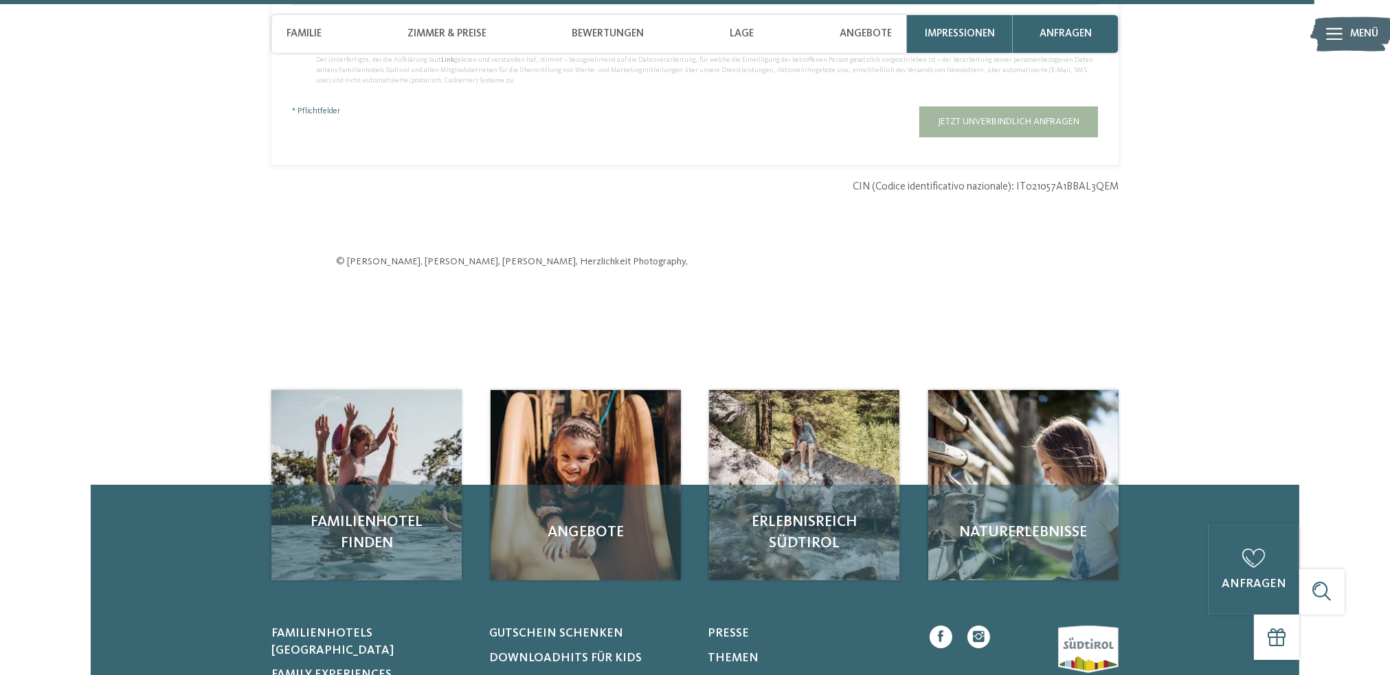
scroll to position [4809, 0]
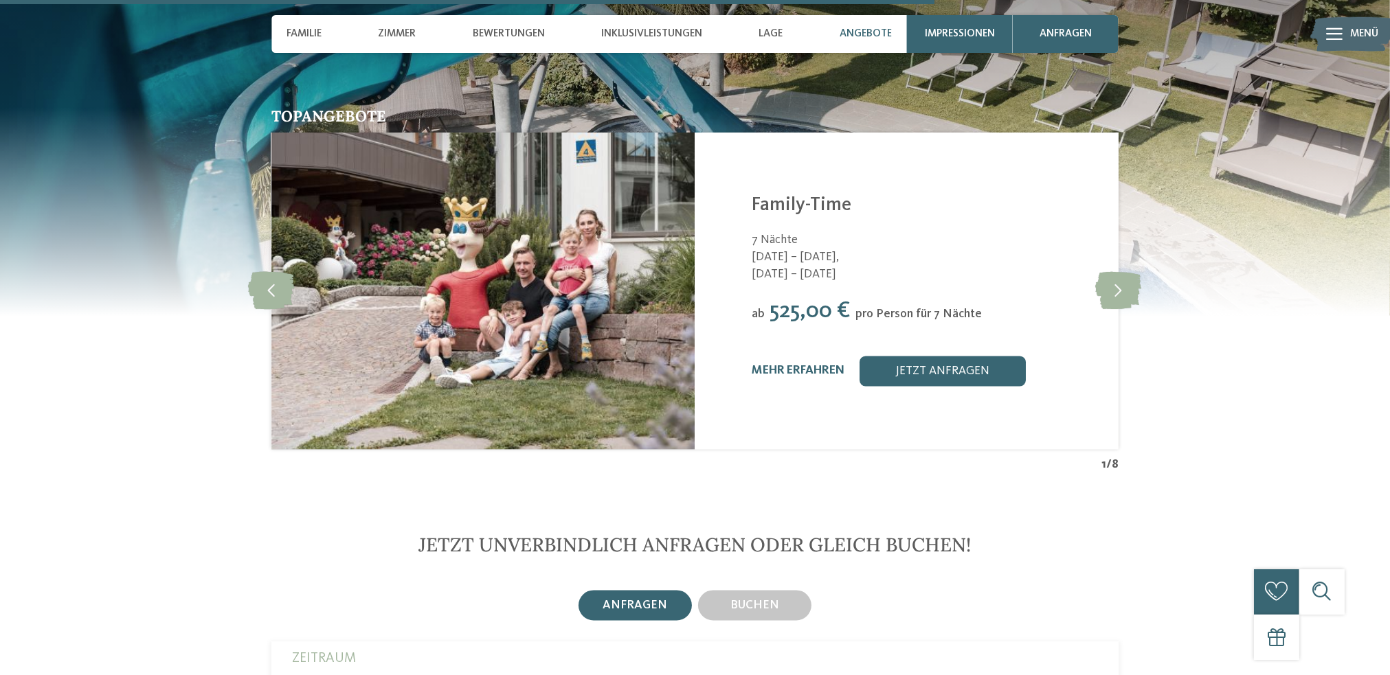
scroll to position [3367, 0]
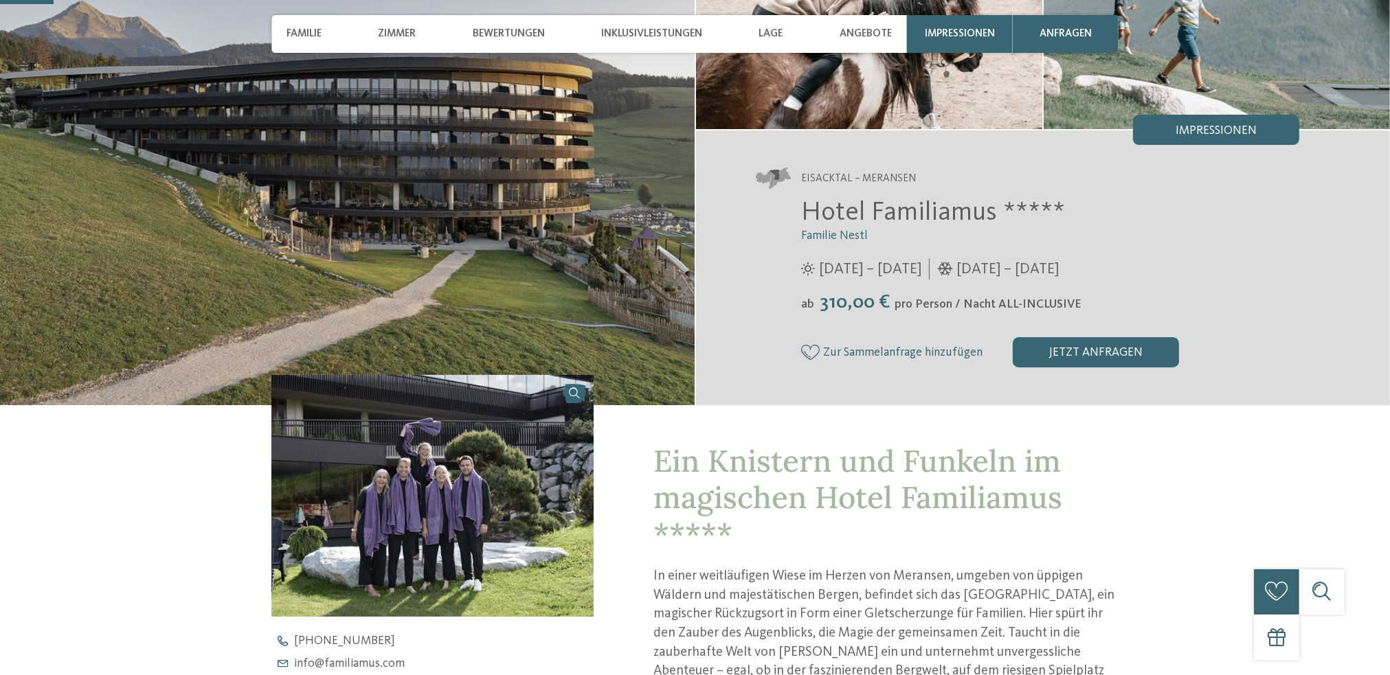
scroll to position [275, 0]
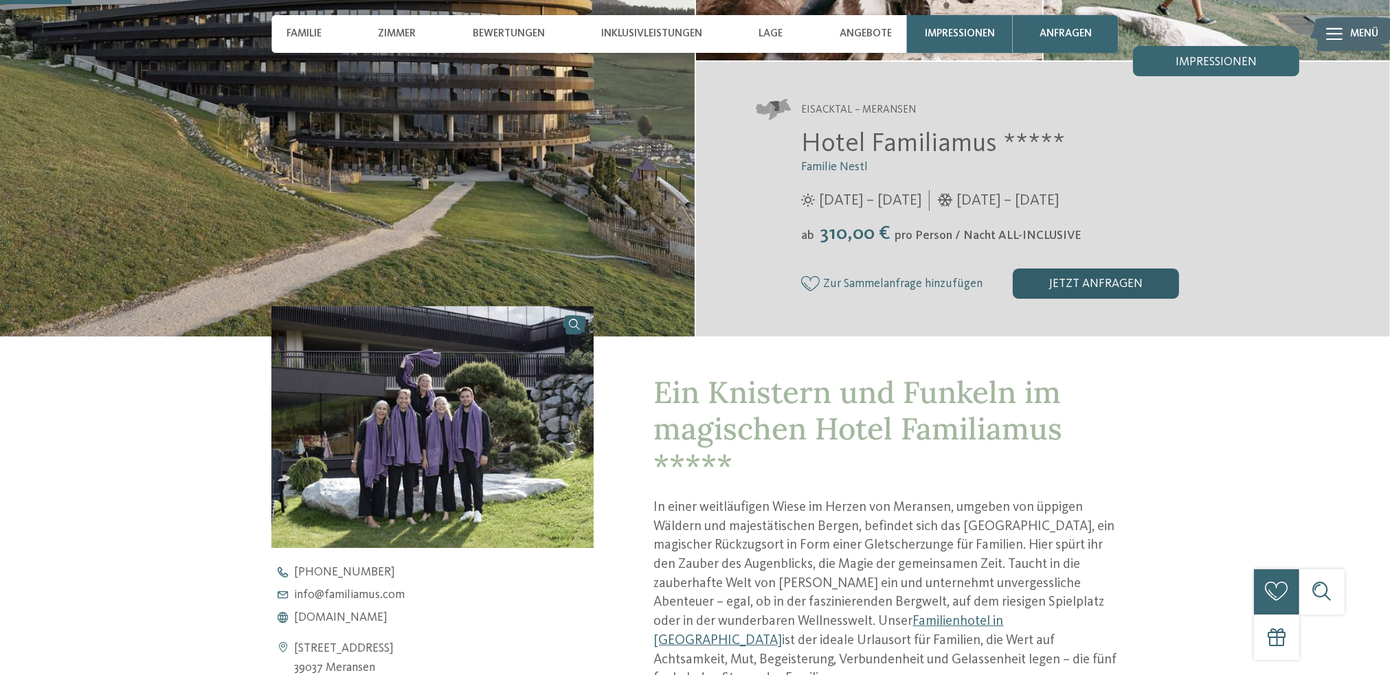
click at [1085, 289] on div "jetzt anfragen" at bounding box center [1096, 284] width 166 height 30
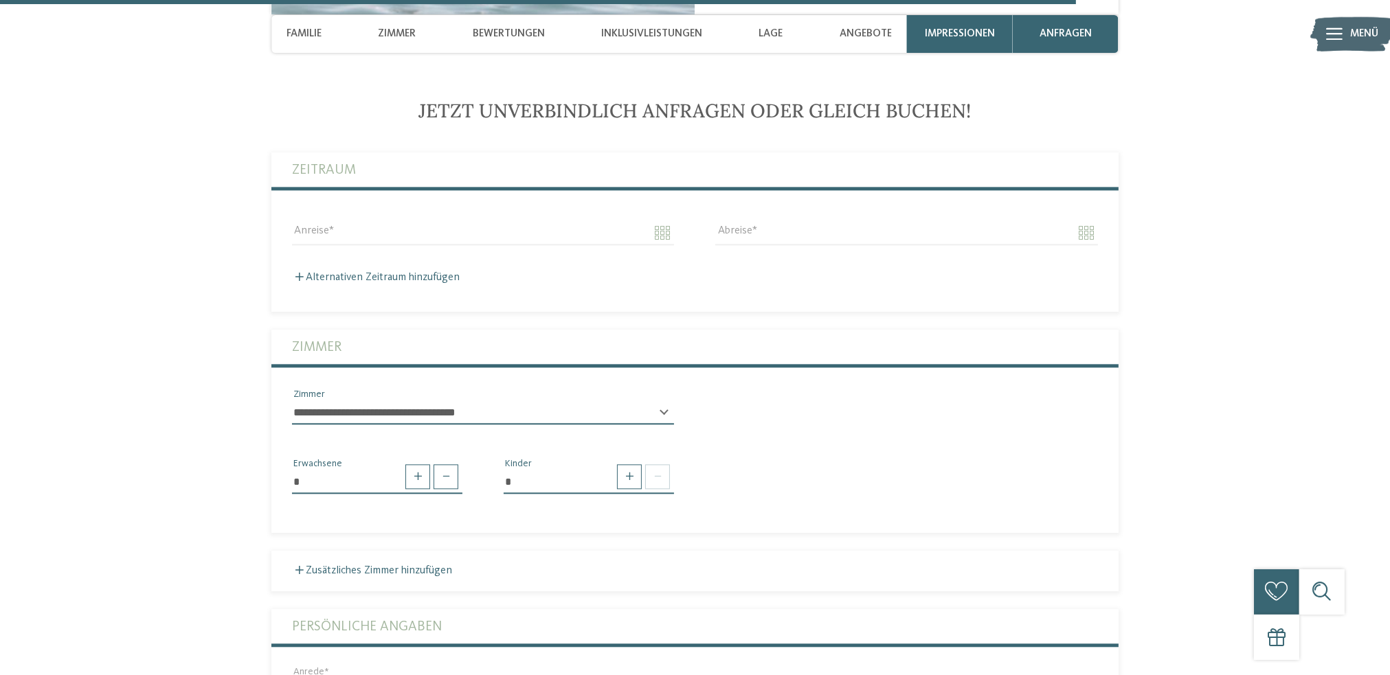
scroll to position [4141, 0]
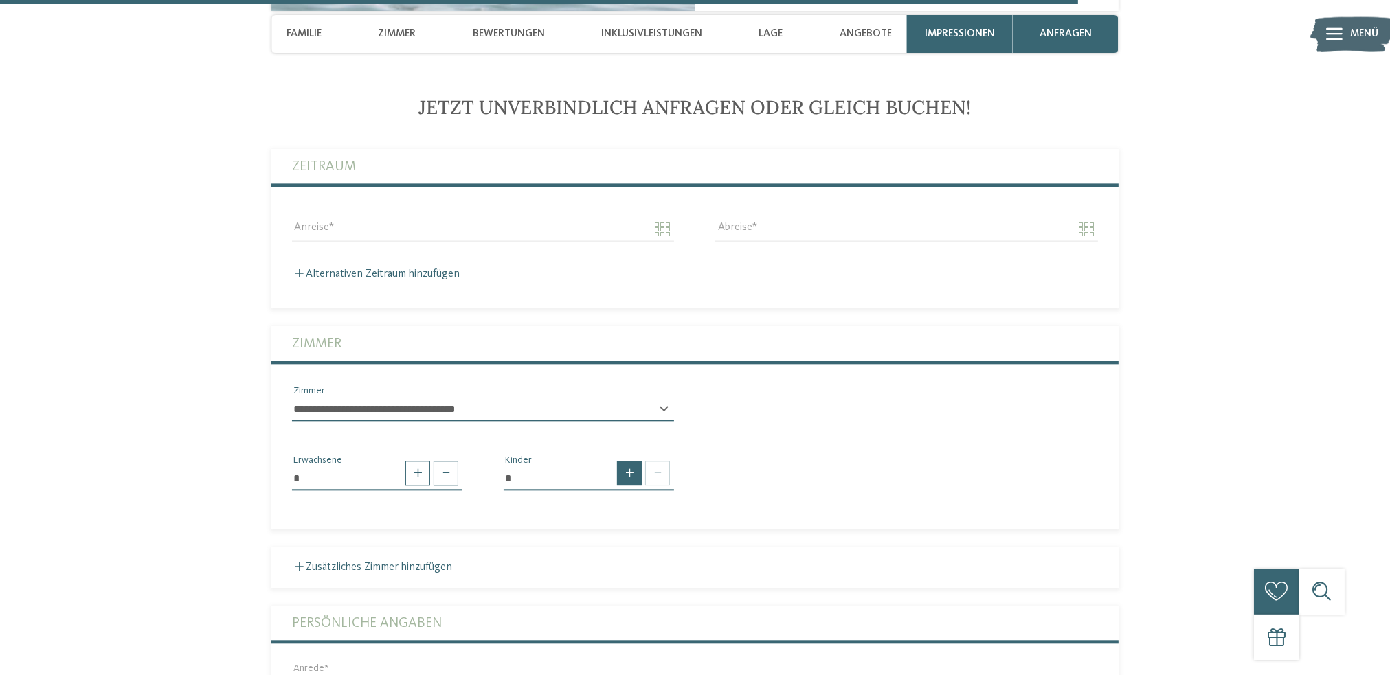
click at [625, 461] on span at bounding box center [629, 473] width 25 height 25
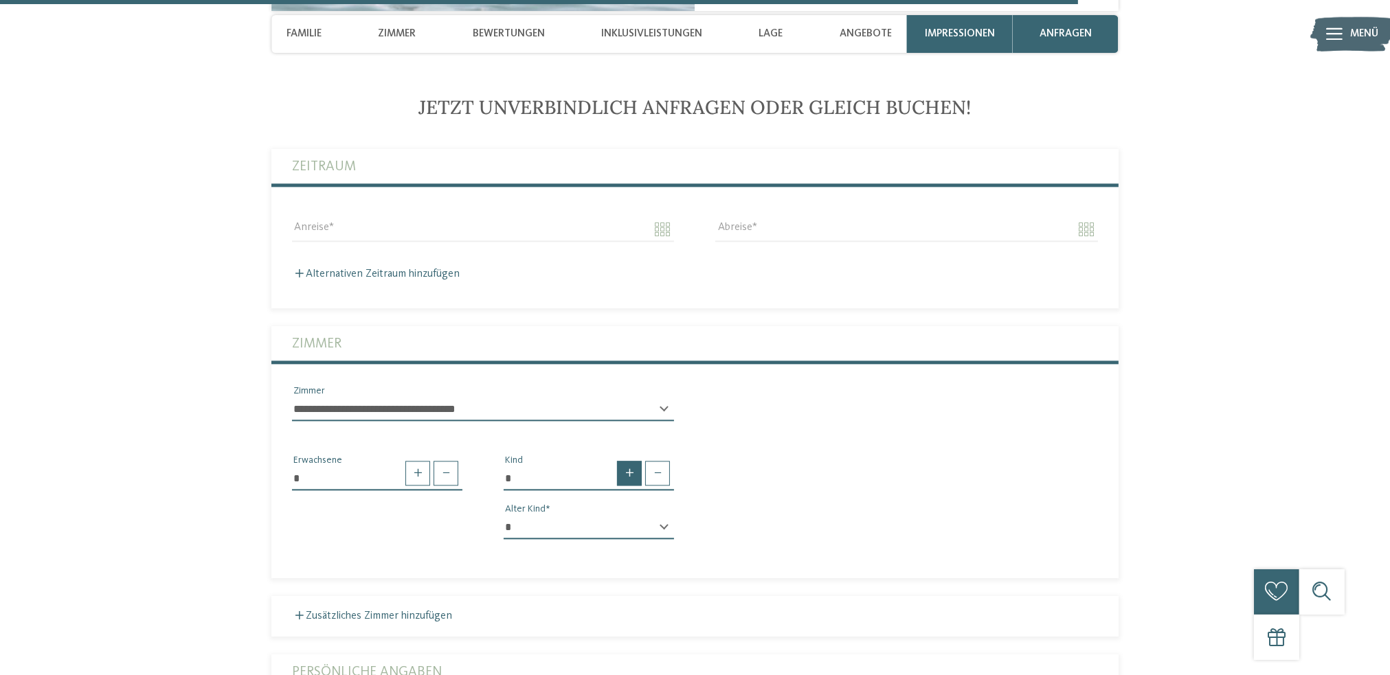
click at [625, 461] on span at bounding box center [629, 473] width 25 height 25
type input "*"
click at [623, 516] on select "* * * * * * * * * * * ** ** ** ** ** ** ** **" at bounding box center [589, 527] width 170 height 23
select select "*"
click at [504, 516] on select "* * * * * * * * * * * ** ** ** ** ** ** ** **" at bounding box center [589, 527] width 170 height 23
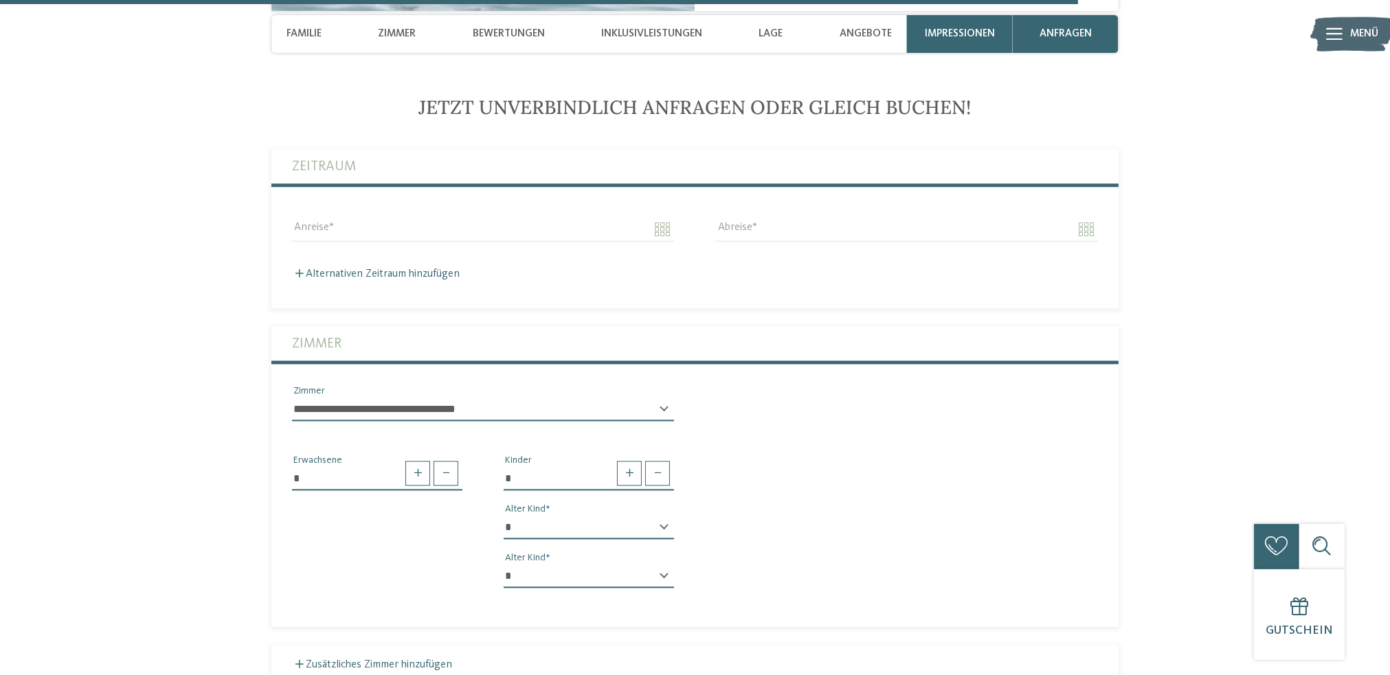
click at [565, 537] on div "* * * * * * * * * * * ** ** ** ** ** ** ** ** Alter Kind * * * * * * * * * * * …" at bounding box center [589, 558] width 170 height 84
click at [510, 565] on select "* * * * * * * * * * * ** ** ** ** ** ** ** **" at bounding box center [589, 576] width 170 height 23
select select "*"
click at [504, 565] on select "* * * * * * * * * * * ** ** ** ** ** ** ** **" at bounding box center [589, 576] width 170 height 23
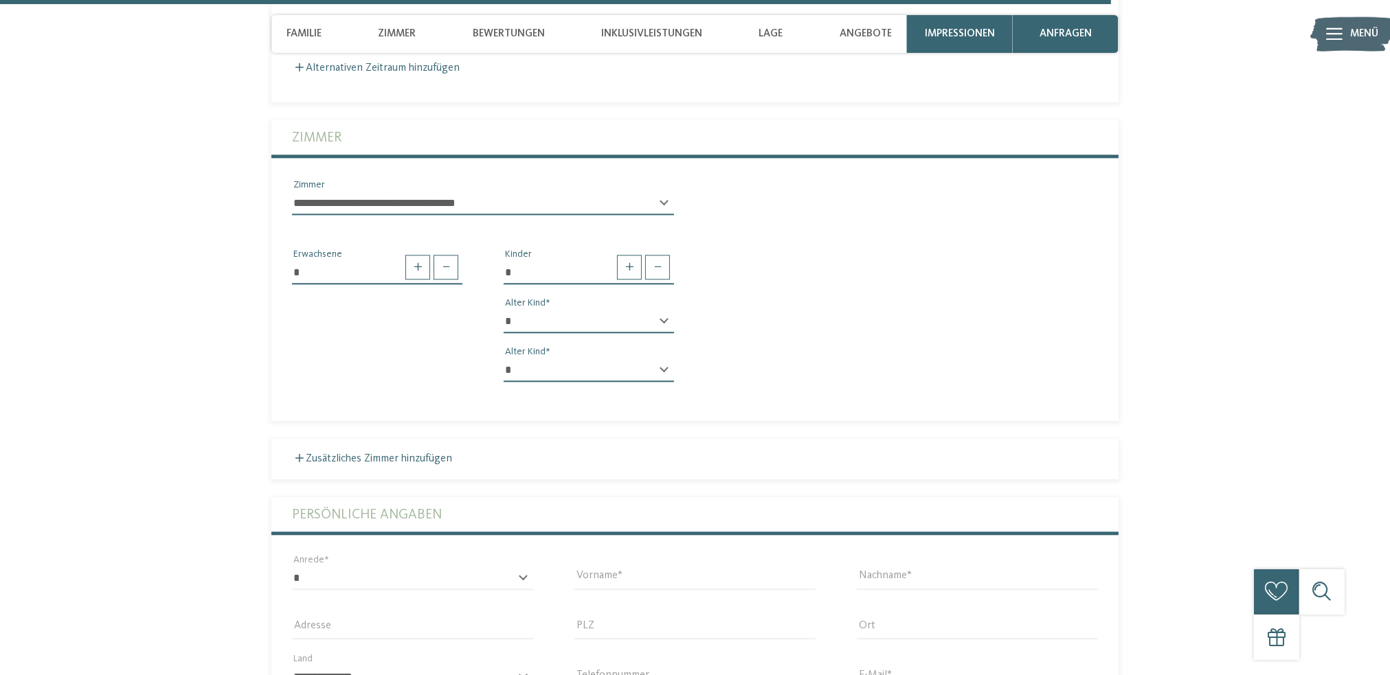
scroll to position [4484, 0]
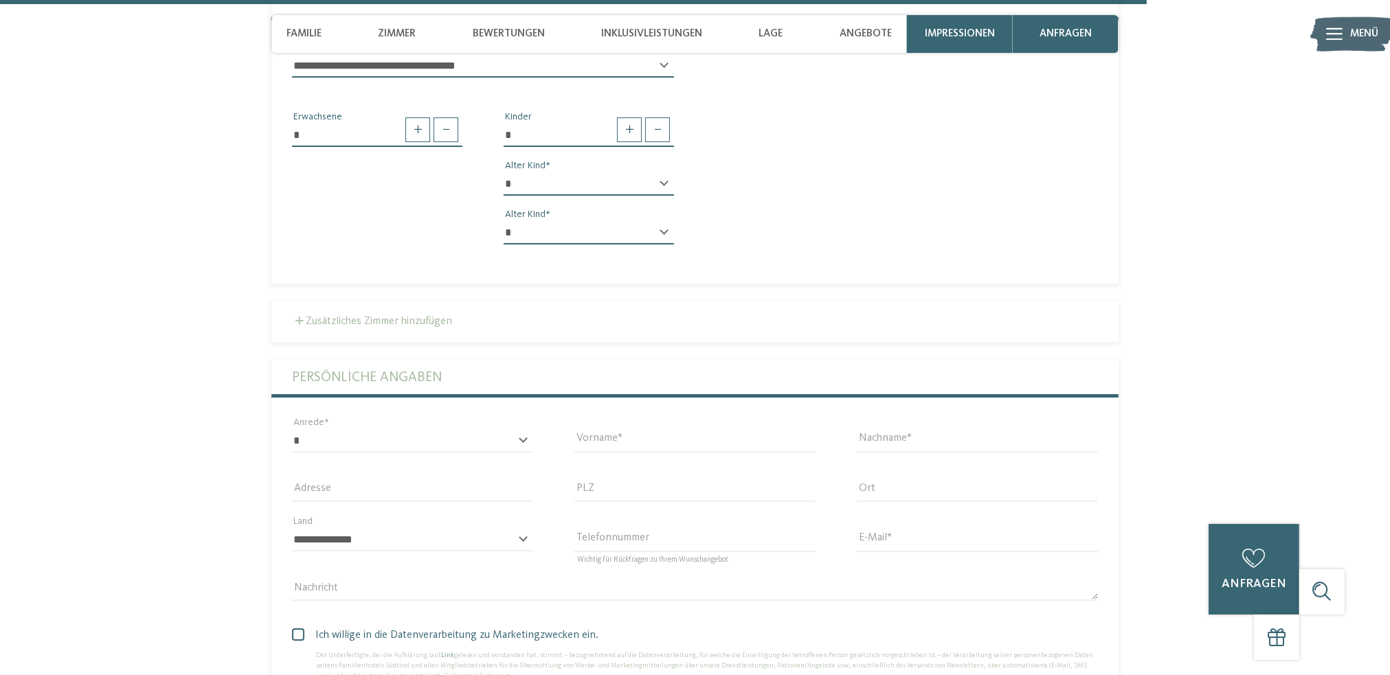
click at [406, 316] on label "Zusätzliches Zimmer hinzufügen" at bounding box center [372, 321] width 160 height 11
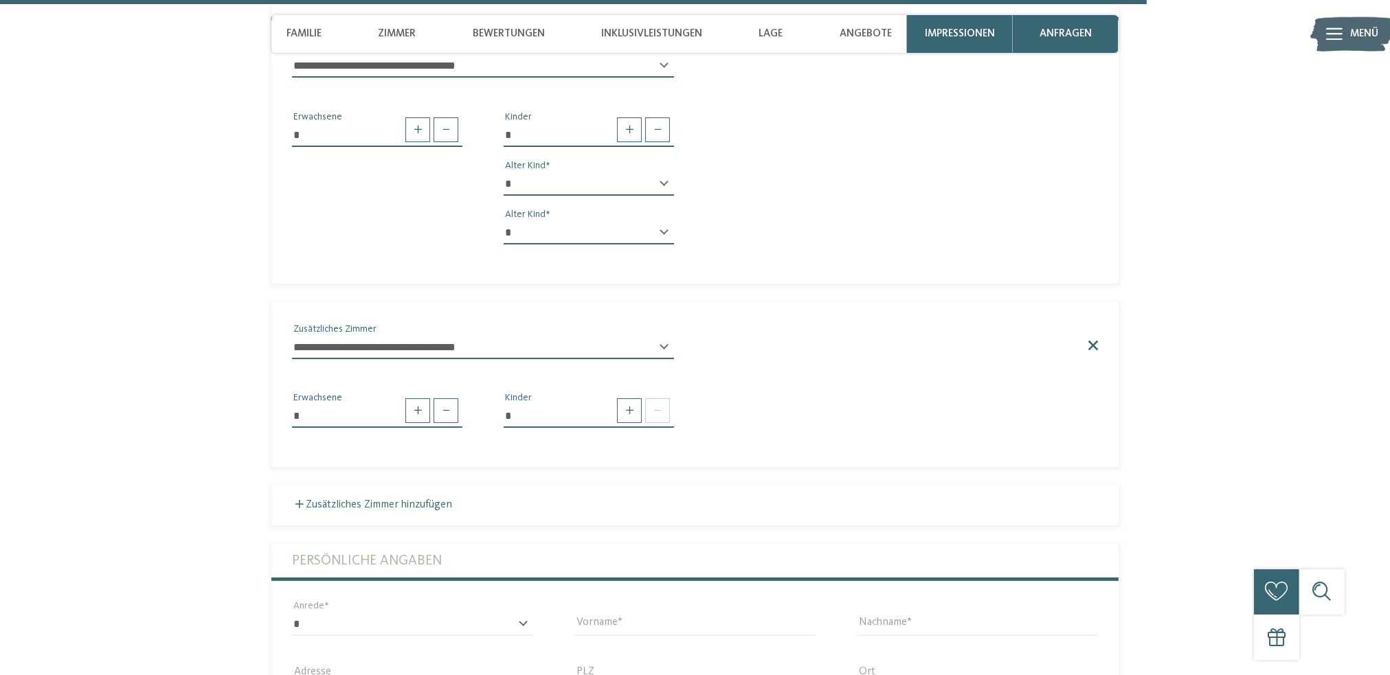
click at [1085, 341] on label at bounding box center [896, 346] width 403 height 10
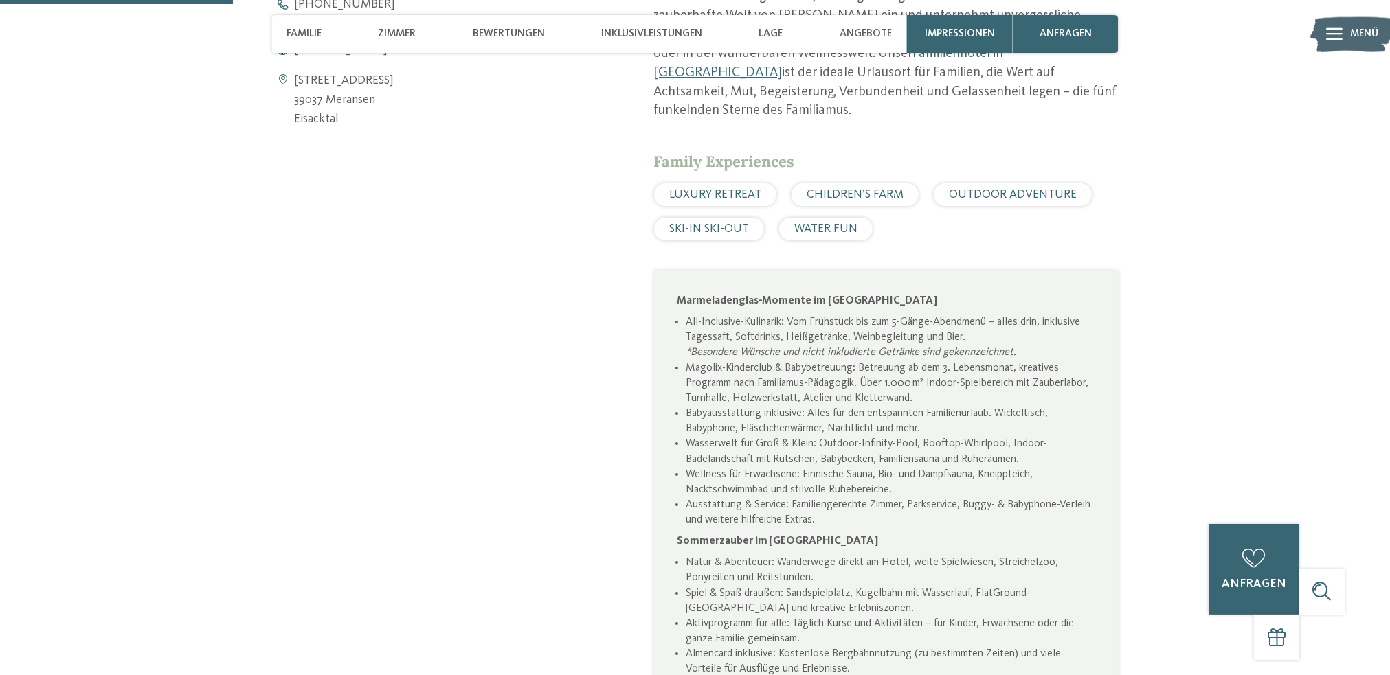
scroll to position [774, 0]
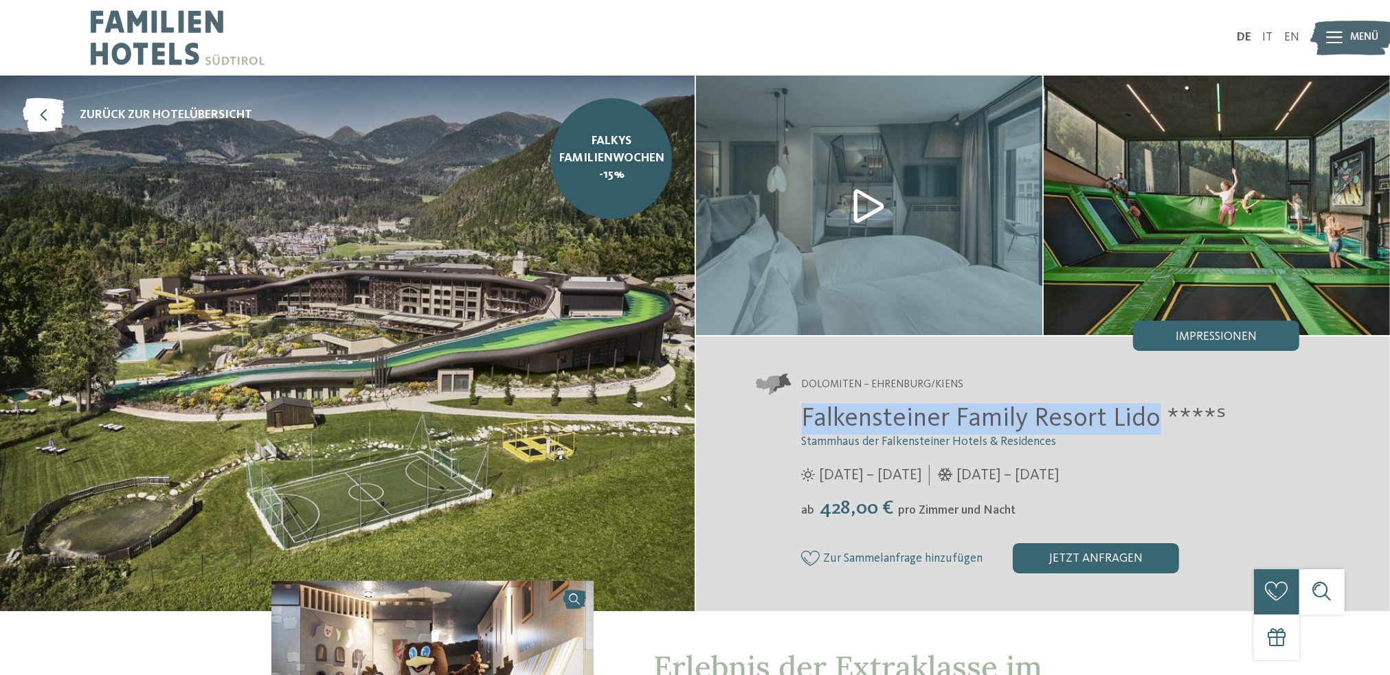
drag, startPoint x: 821, startPoint y: 416, endPoint x: 1155, endPoint y: 416, distance: 333.9
click at [1155, 416] on div "Falkensteiner Family Resort Lido ****ˢ Stammhaus der Falkensteiner Hotels & Res…" at bounding box center [1027, 488] width 543 height 170
copy span "Falkensteiner Family Resort Lido"
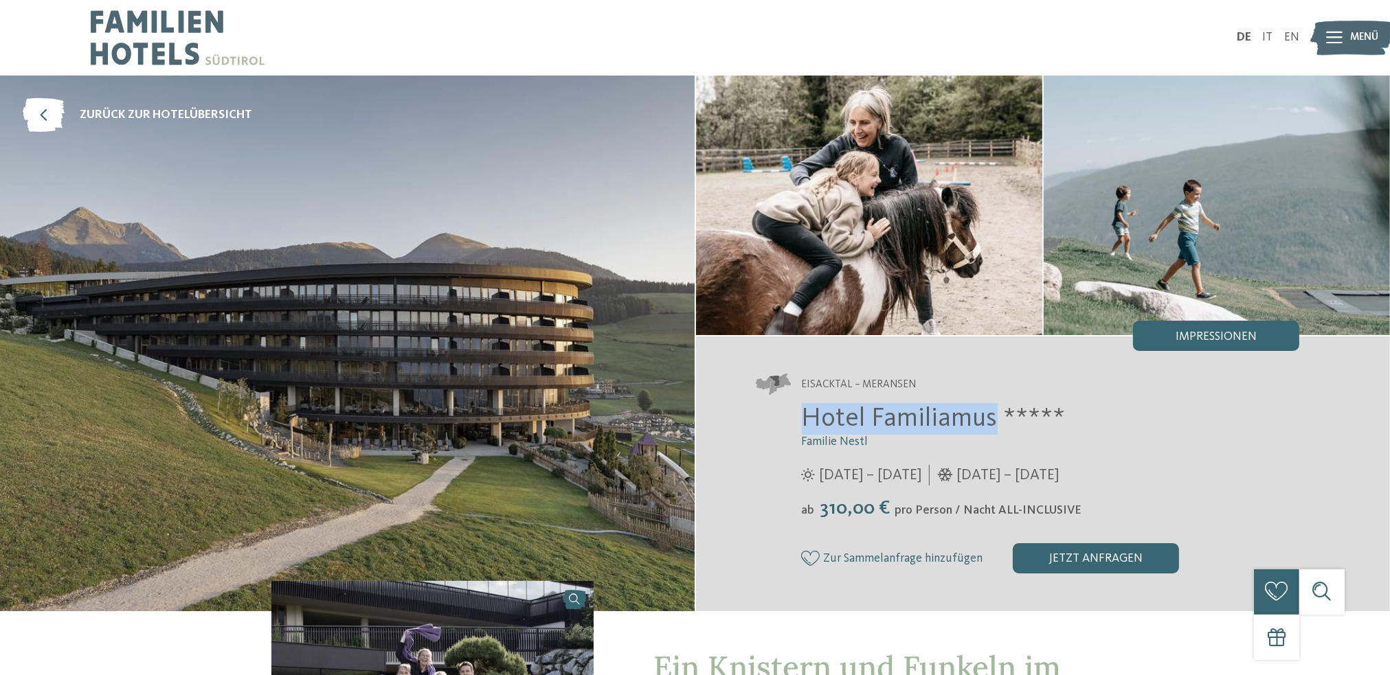
drag, startPoint x: 807, startPoint y: 420, endPoint x: 989, endPoint y: 419, distance: 182.1
click at [989, 419] on span "Hotel Familiamus *****" at bounding box center [934, 419] width 264 height 26
copy span "Hotel Familiamus"
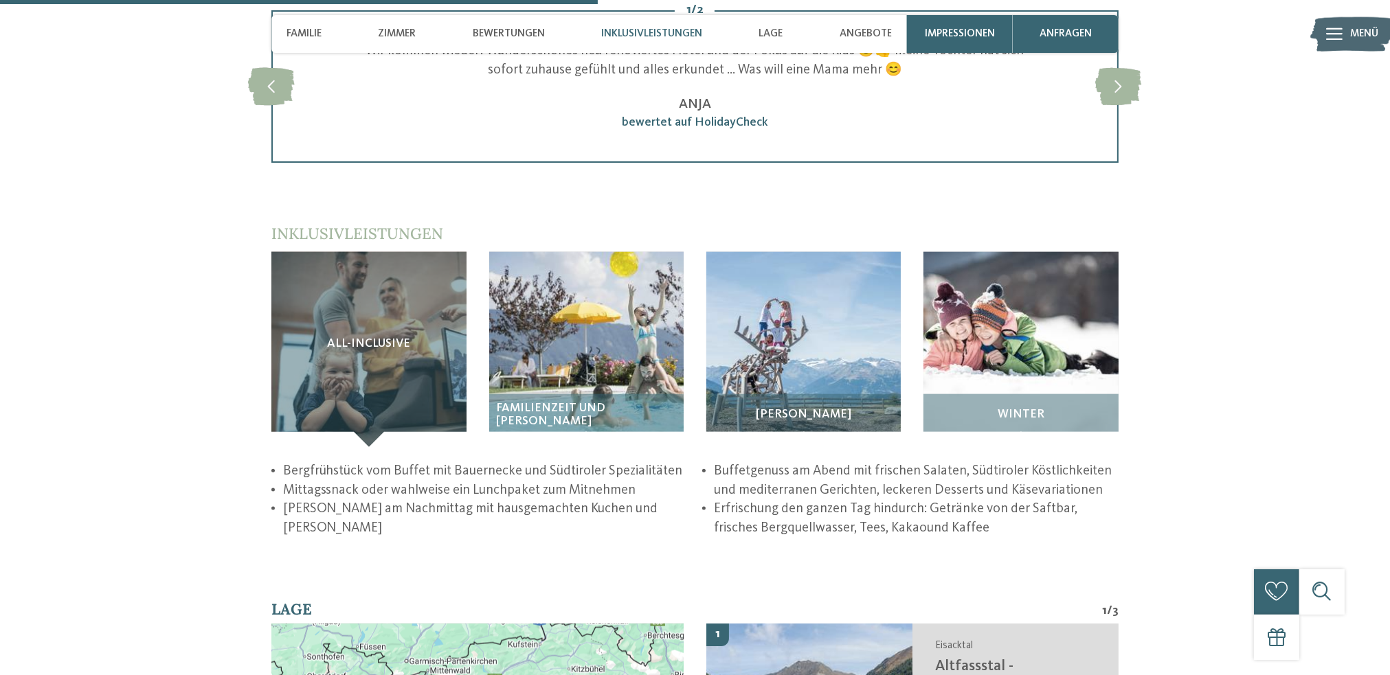
scroll to position [2199, 0]
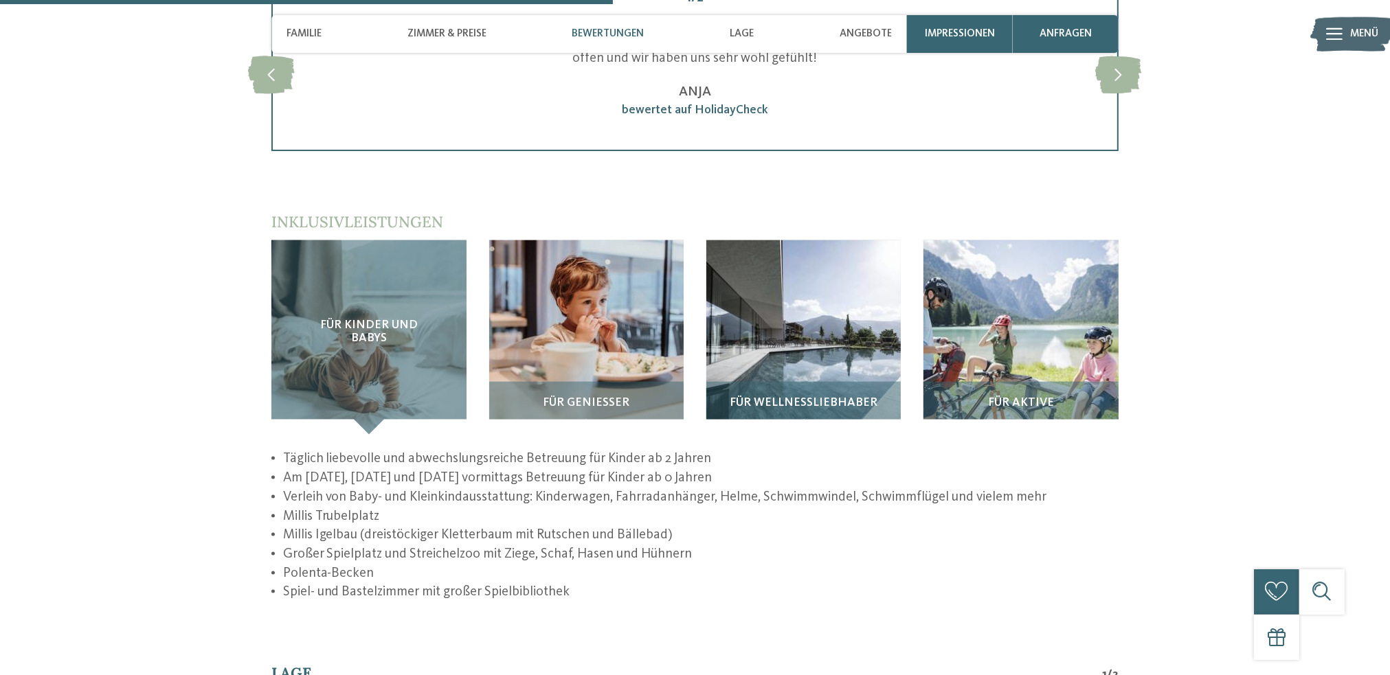
scroll to position [2061, 0]
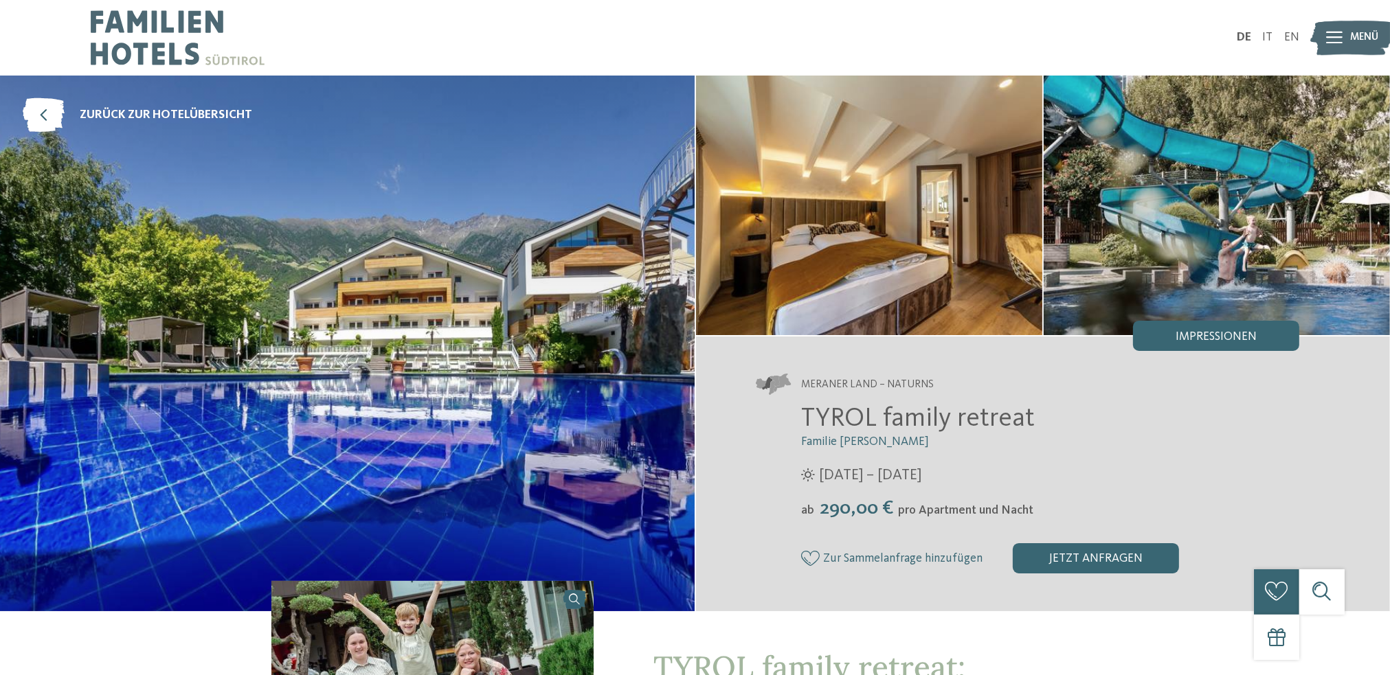
drag, startPoint x: 1025, startPoint y: 417, endPoint x: 781, endPoint y: 408, distance: 244.1
click at [781, 408] on div "TYROL family retreat Familie [PERSON_NAME] [DATE] – [DATE] ab" at bounding box center [1027, 488] width 543 height 170
copy span "TYROL family retreat"
